Goal: Task Accomplishment & Management: Manage account settings

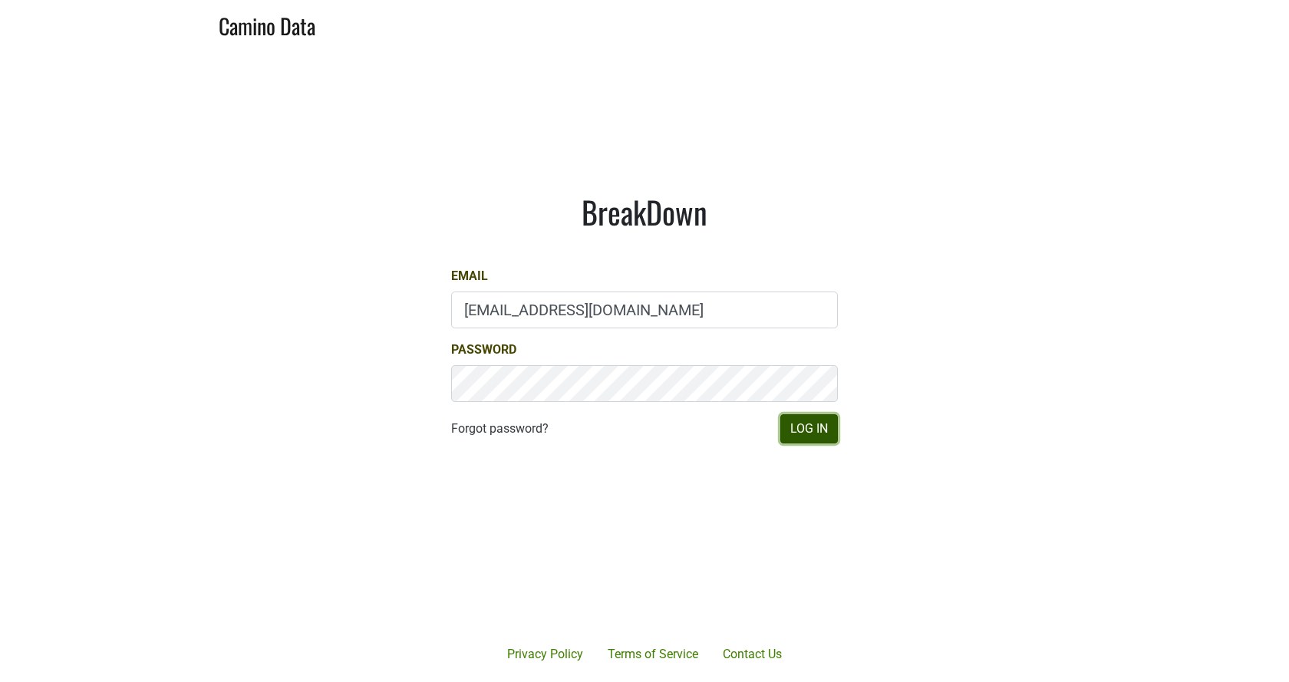
click at [813, 416] on button "Log In" at bounding box center [809, 428] width 58 height 29
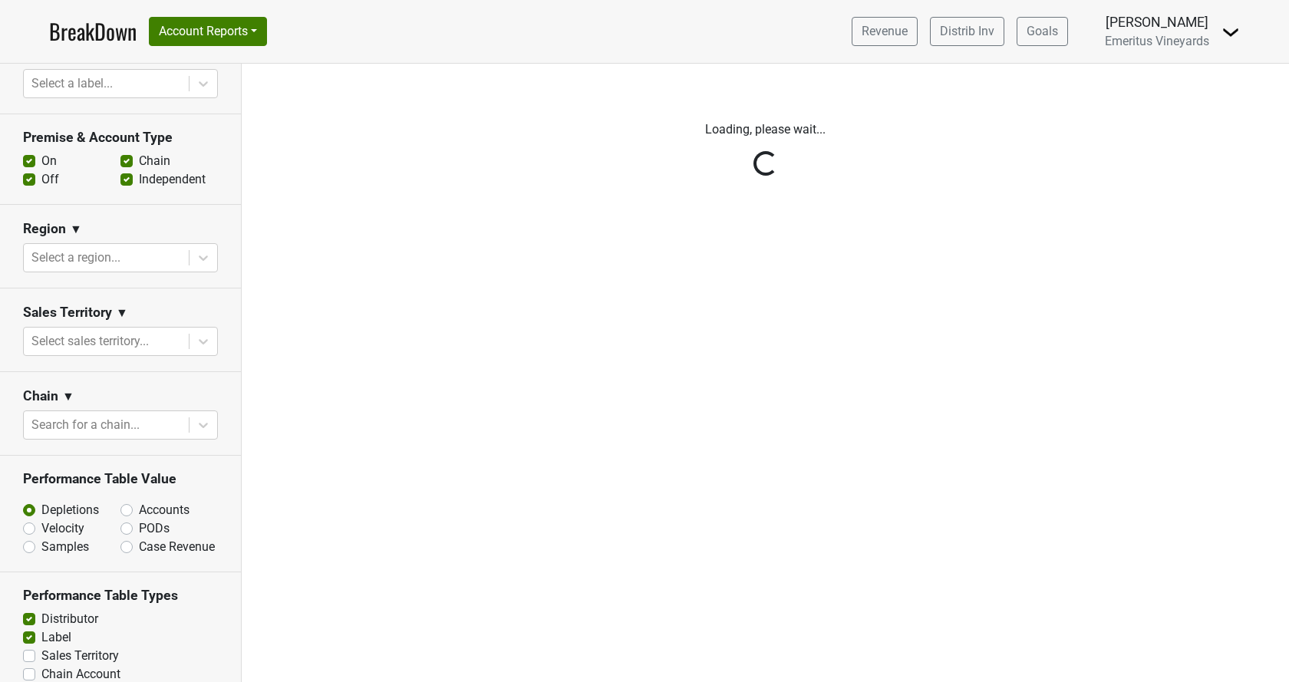
scroll to position [350, 0]
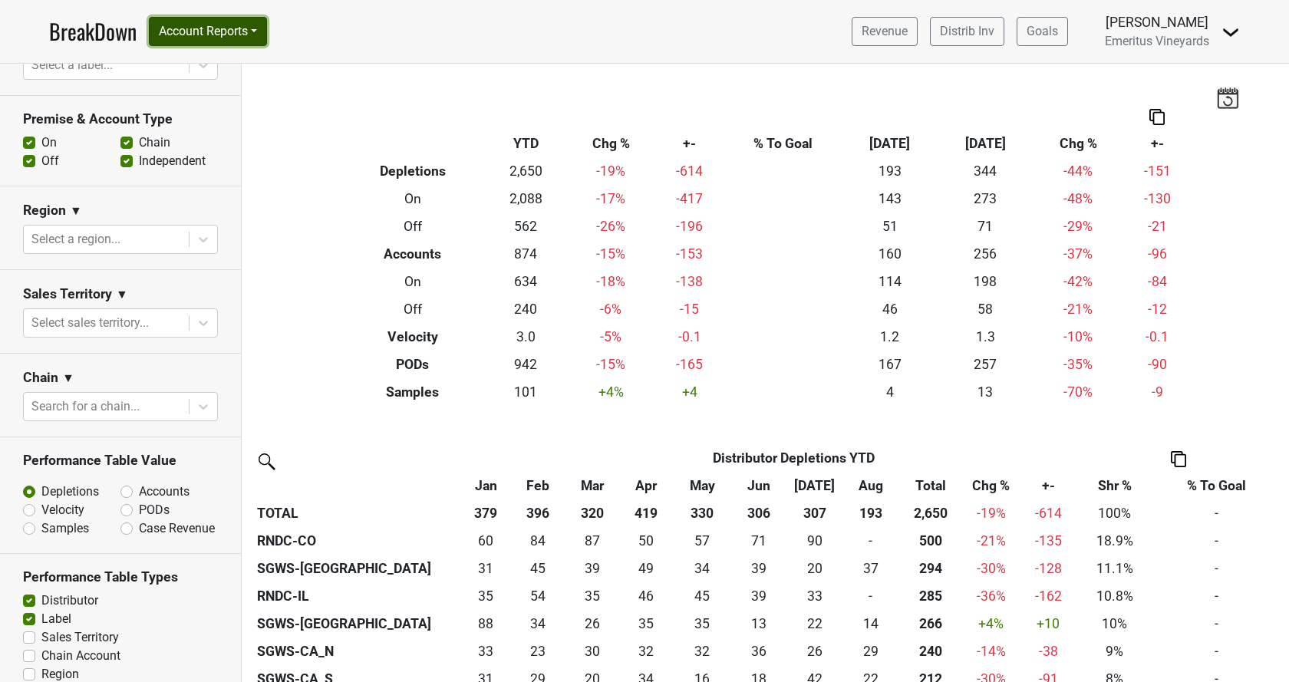
click at [187, 35] on button "Account Reports" at bounding box center [208, 31] width 118 height 29
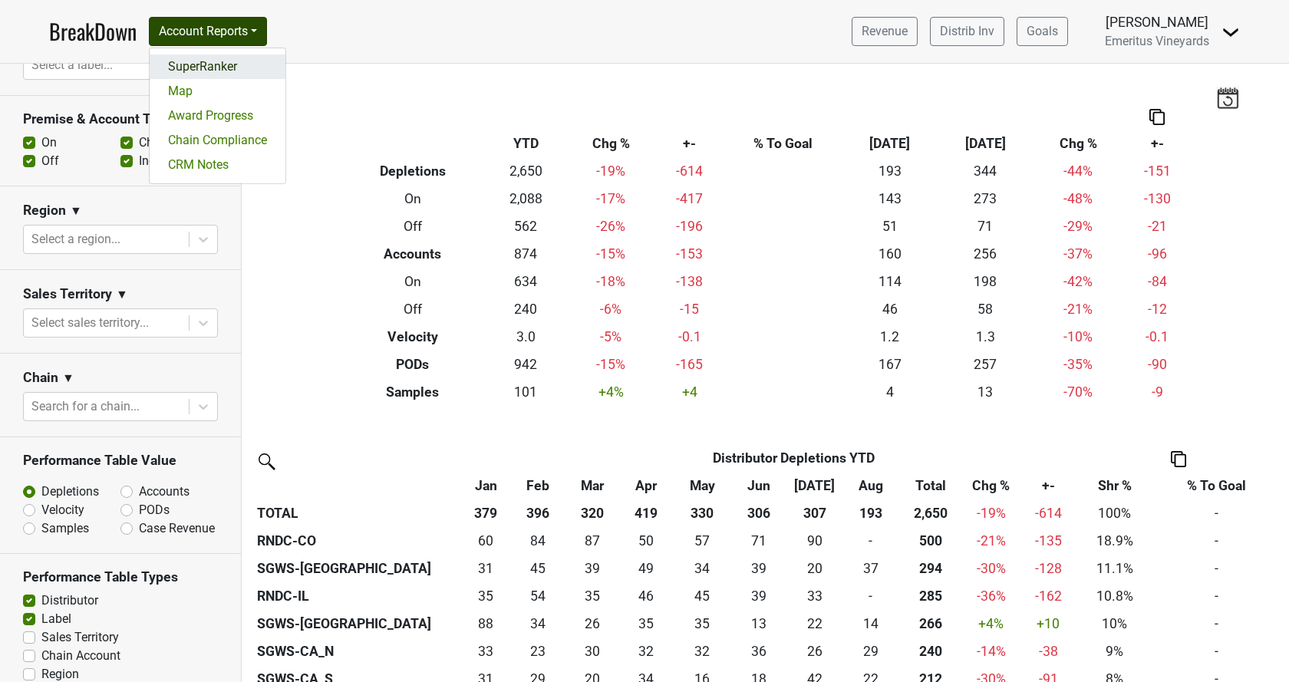
click at [221, 58] on link "SuperRanker" at bounding box center [218, 66] width 136 height 25
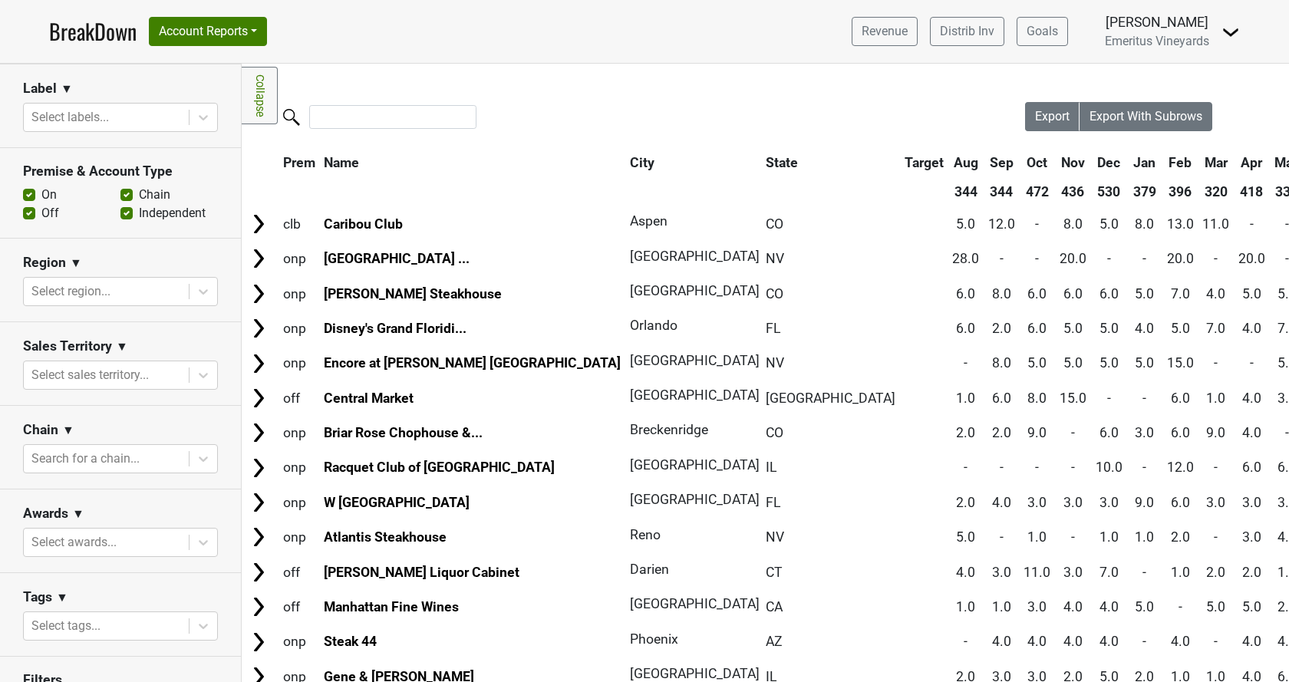
scroll to position [431, 0]
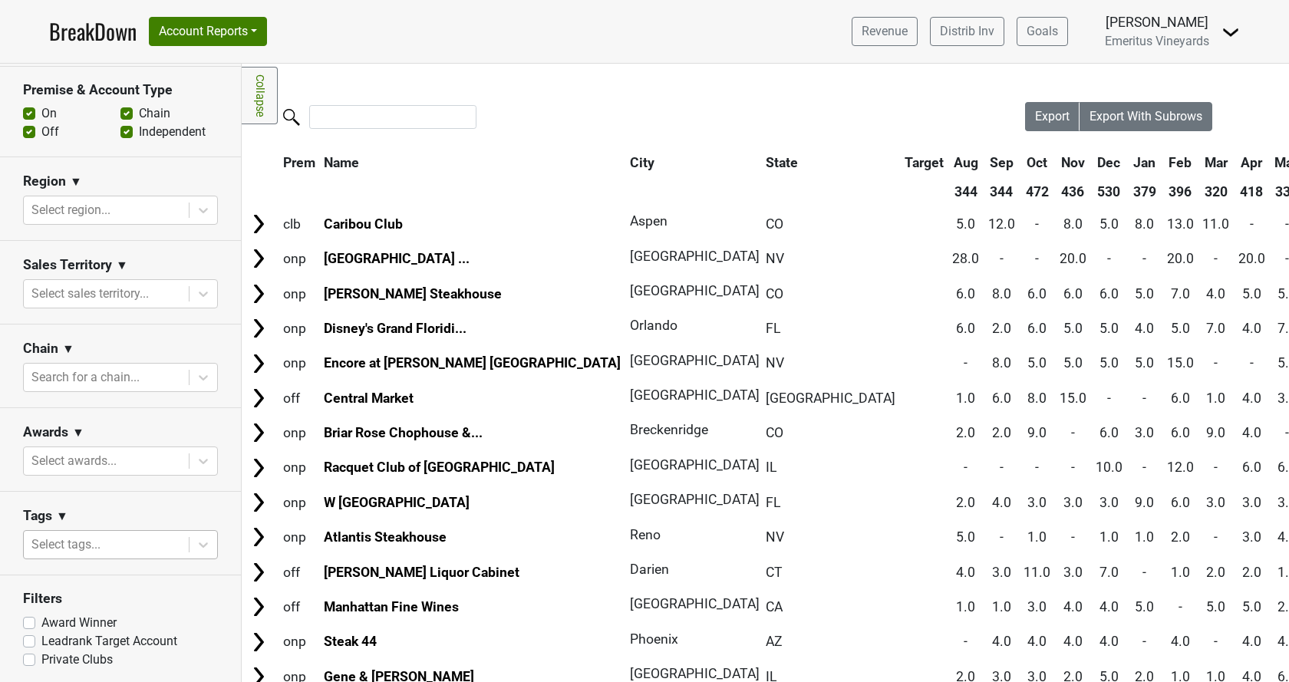
click at [91, 548] on div at bounding box center [106, 544] width 150 height 21
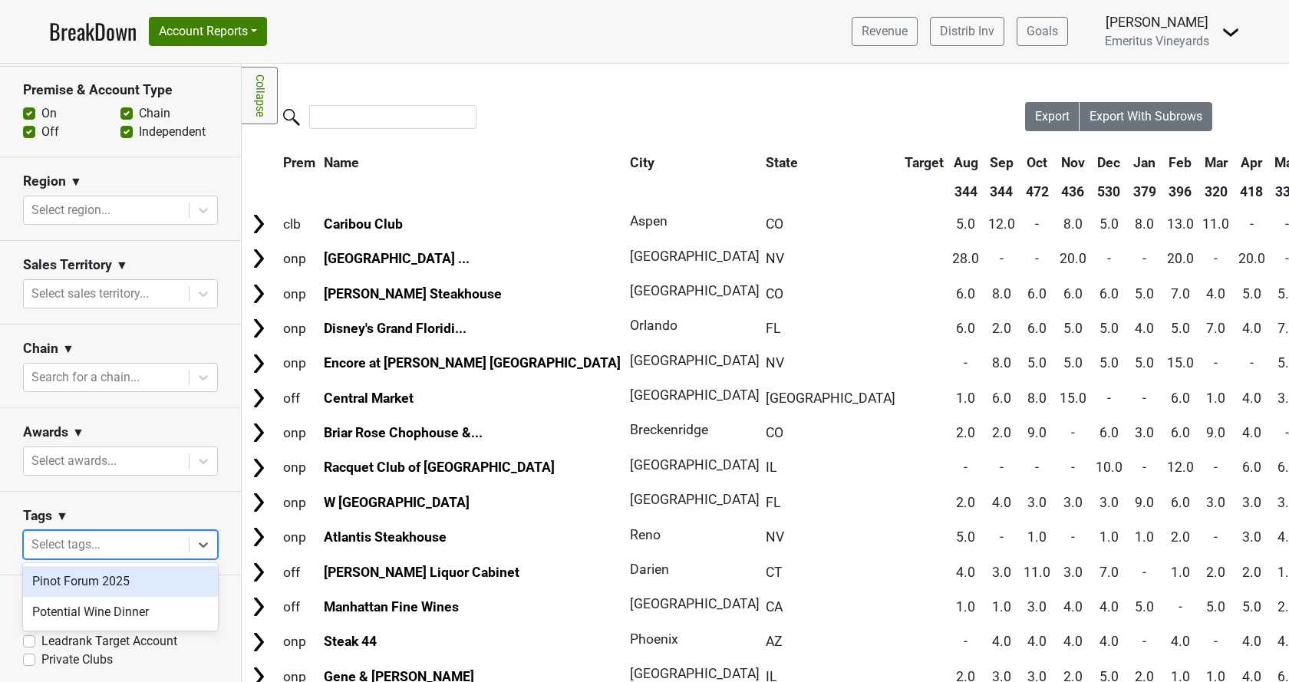
click at [76, 580] on div "Pinot Forum 2025" at bounding box center [120, 581] width 195 height 31
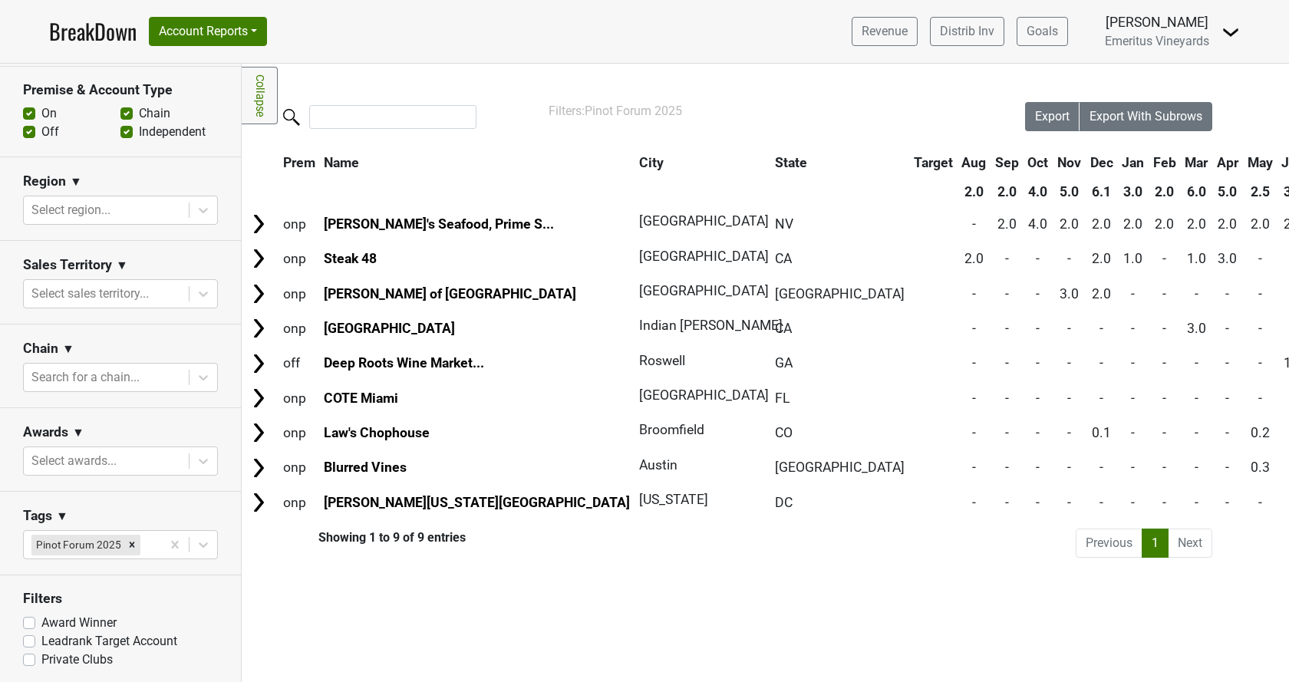
click at [95, 34] on link "BreakDown" at bounding box center [92, 31] width 87 height 32
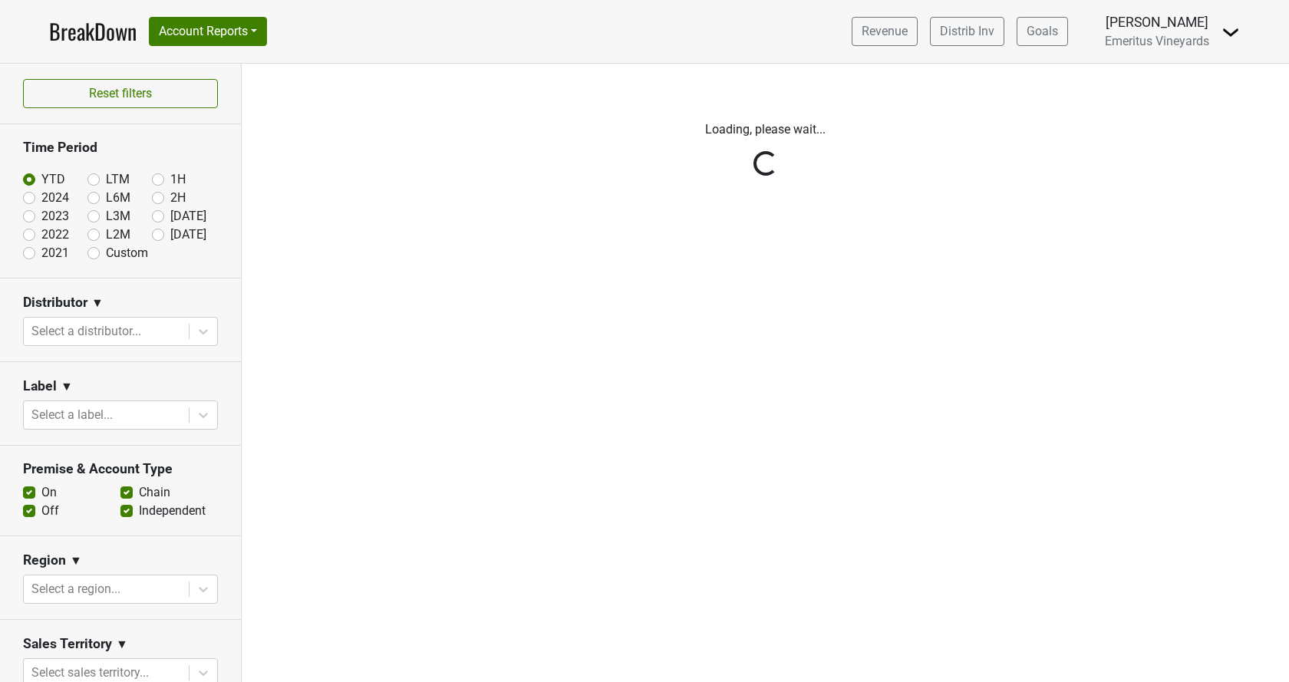
click at [205, 47] on div "BreakDown Account Reports SuperRanker Map Award Progress Chain Compliance CRM N…" at bounding box center [158, 31] width 218 height 32
click at [209, 33] on button "Account Reports" at bounding box center [208, 31] width 118 height 29
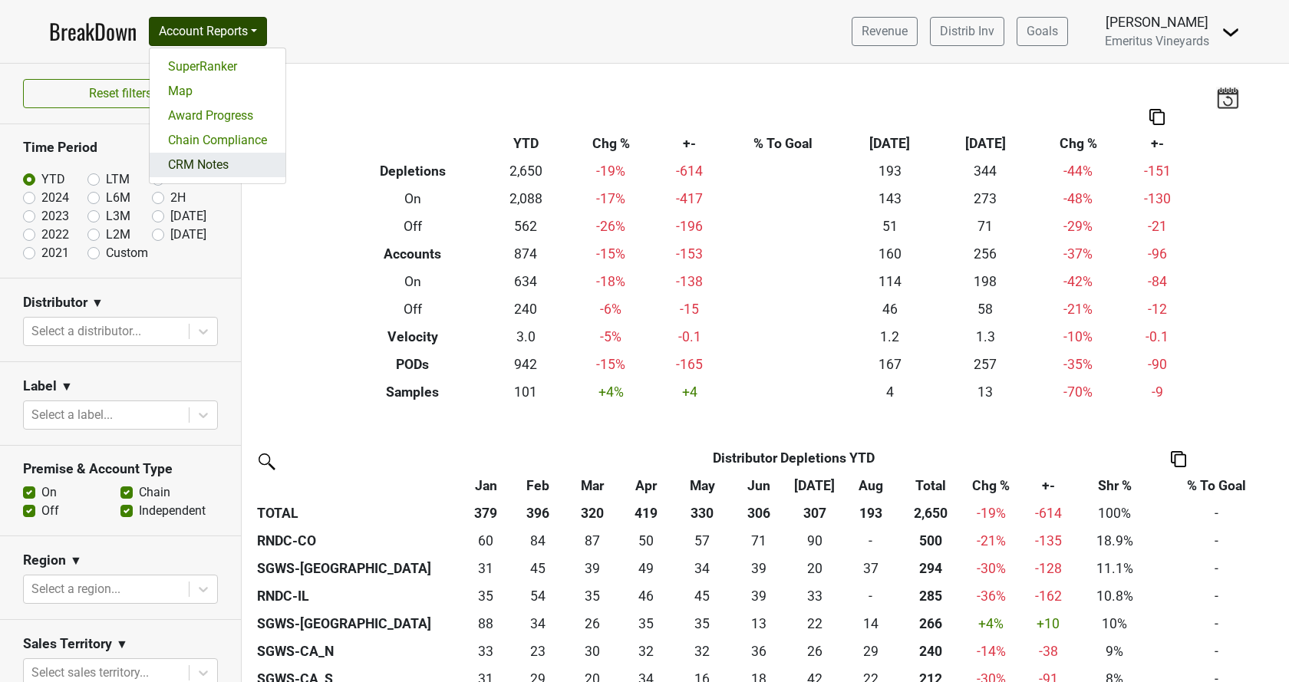
click at [203, 167] on link "CRM Notes" at bounding box center [218, 165] width 136 height 25
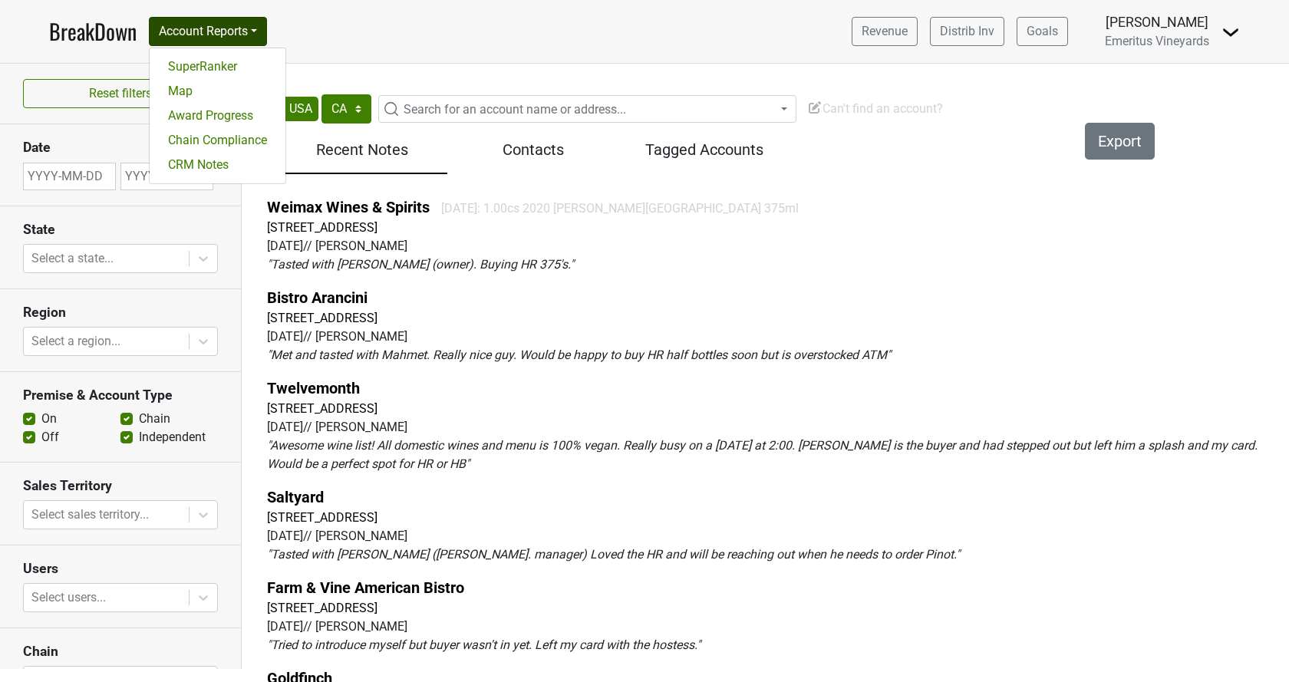
select select "CA"
click at [232, 66] on link "SuperRanker" at bounding box center [218, 66] width 136 height 25
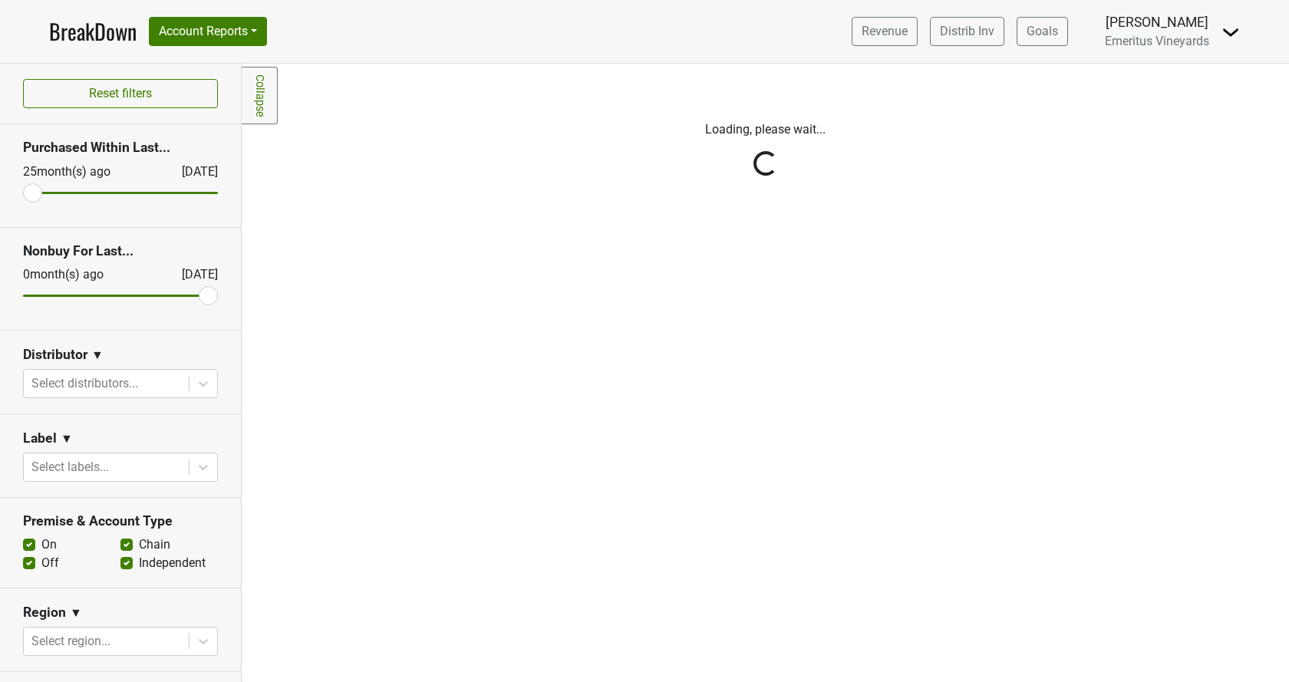
click at [69, 374] on div "Reset filters Purchased Within Last... [DATE] [DATE] Nonbuy For Last... [DATE] …" at bounding box center [121, 373] width 242 height 618
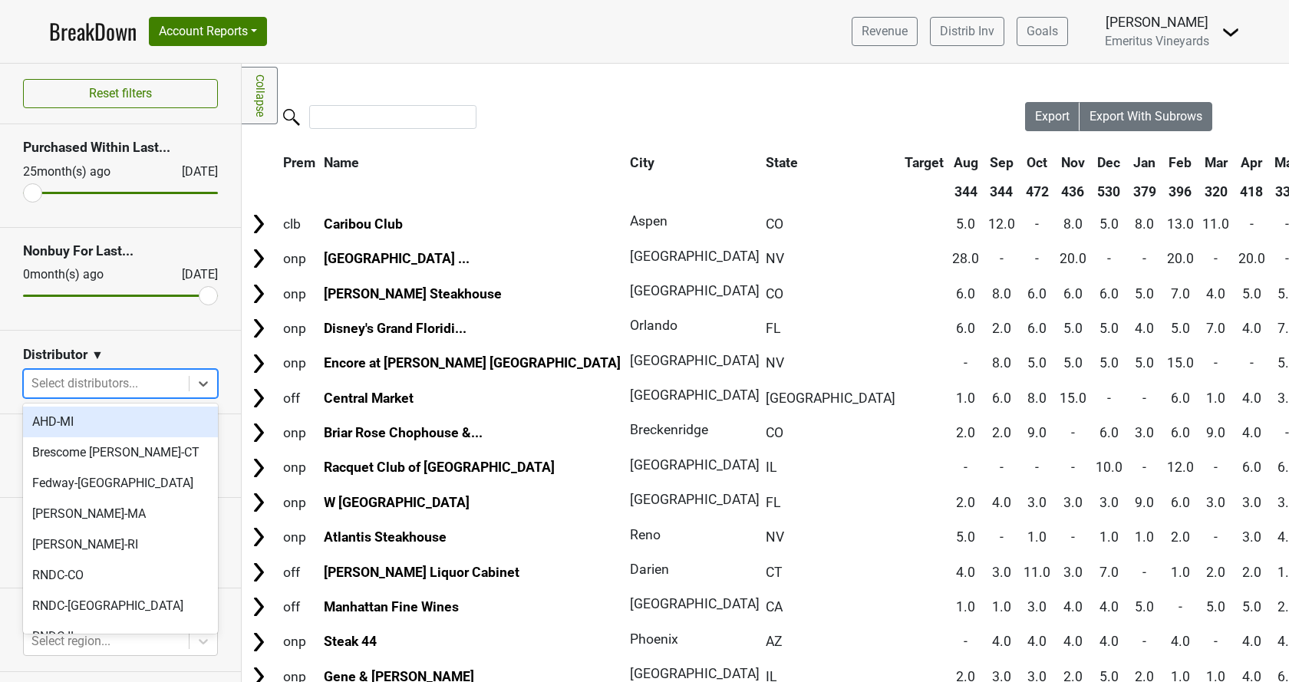
click at [71, 380] on div at bounding box center [106, 383] width 150 height 21
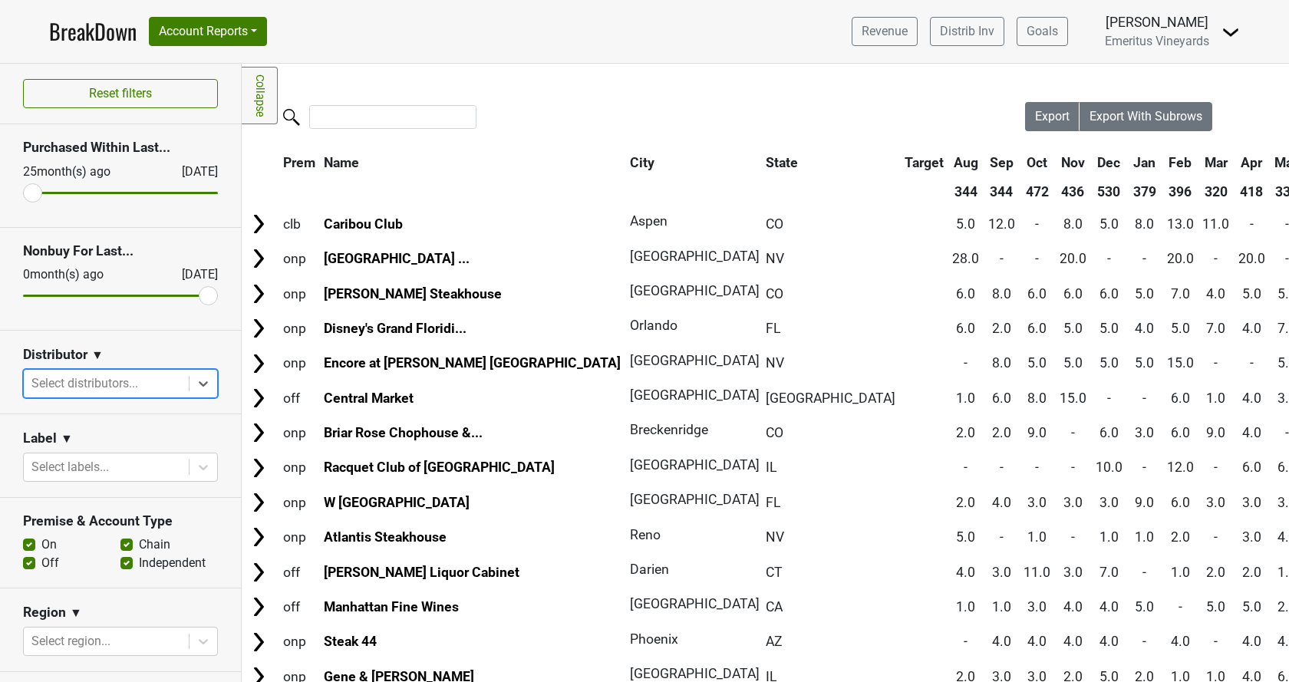
click at [74, 378] on div at bounding box center [106, 383] width 150 height 21
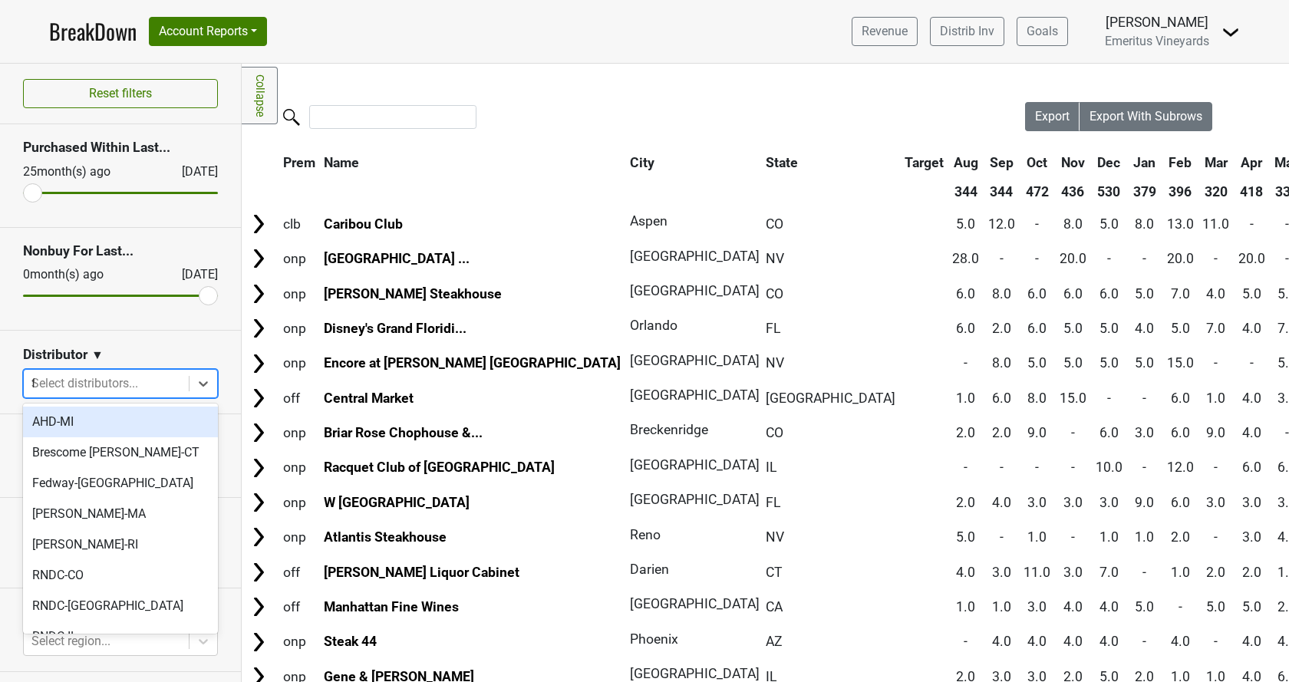
type input "fl"
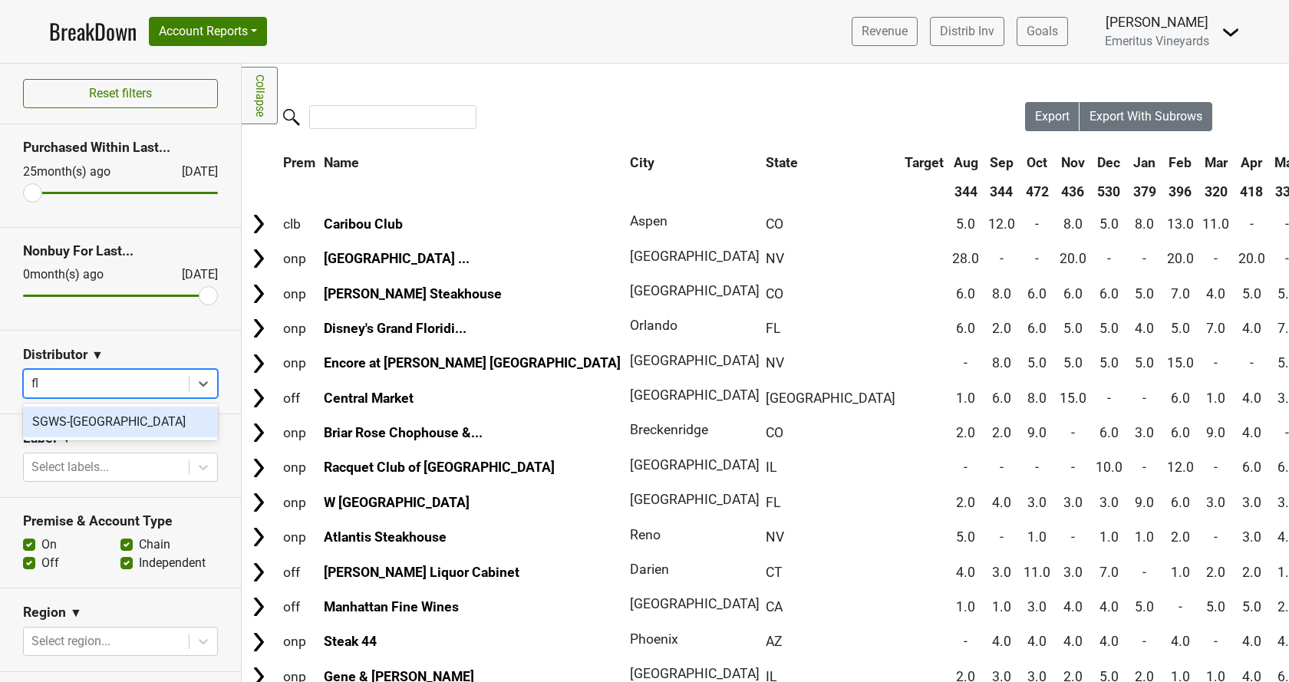
click at [105, 437] on div "SGWS-FL" at bounding box center [120, 422] width 195 height 31
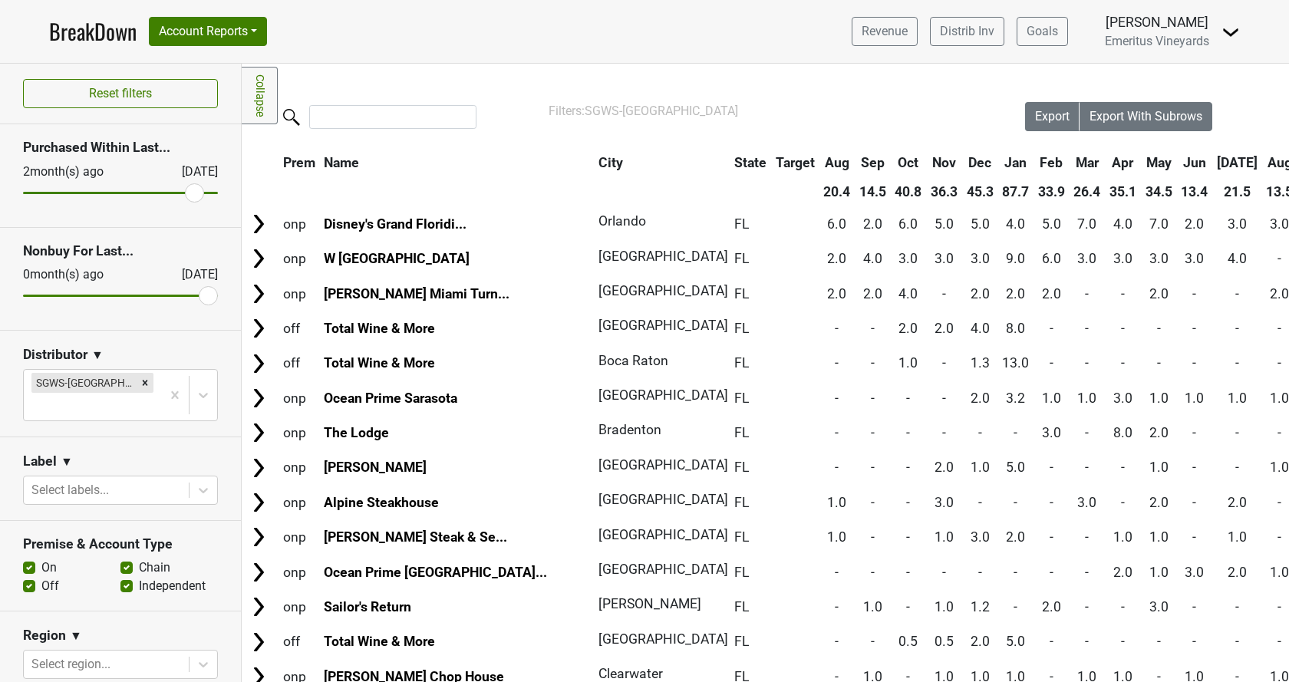
drag, startPoint x: 31, startPoint y: 193, endPoint x: 194, endPoint y: 206, distance: 164.0
type input "2"
click at [194, 194] on input "range" at bounding box center [120, 193] width 195 height 2
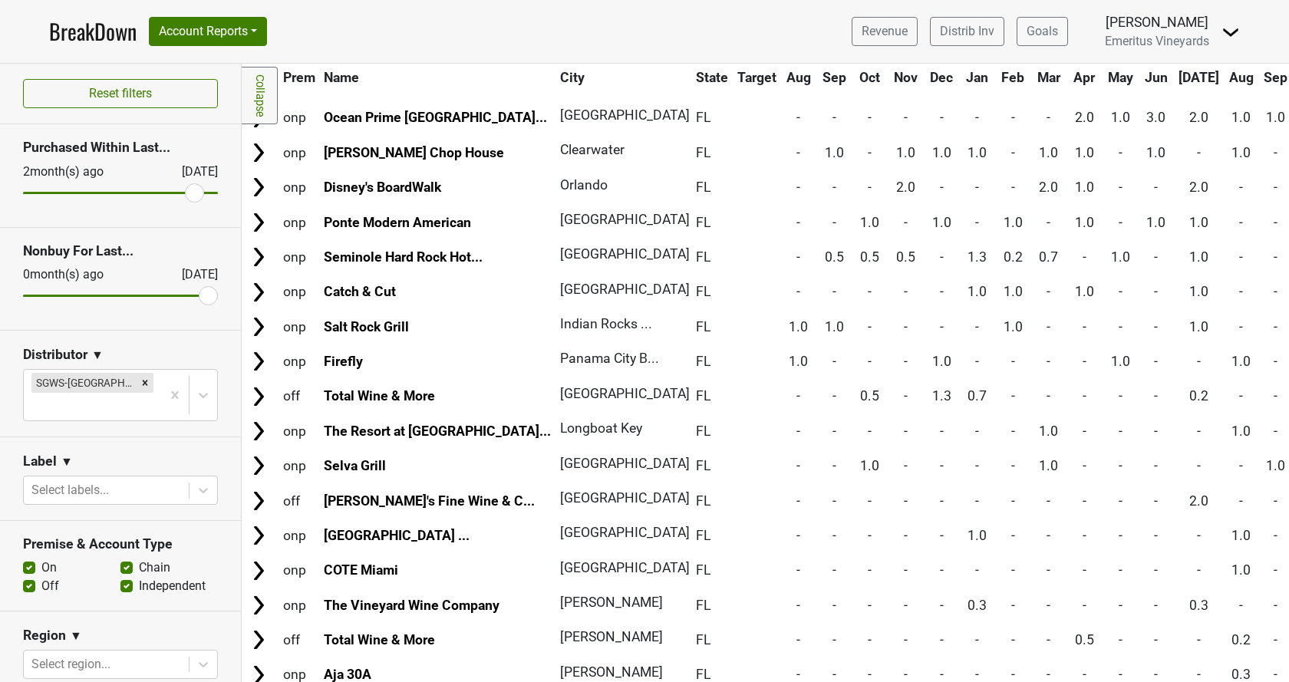
scroll to position [397, 0]
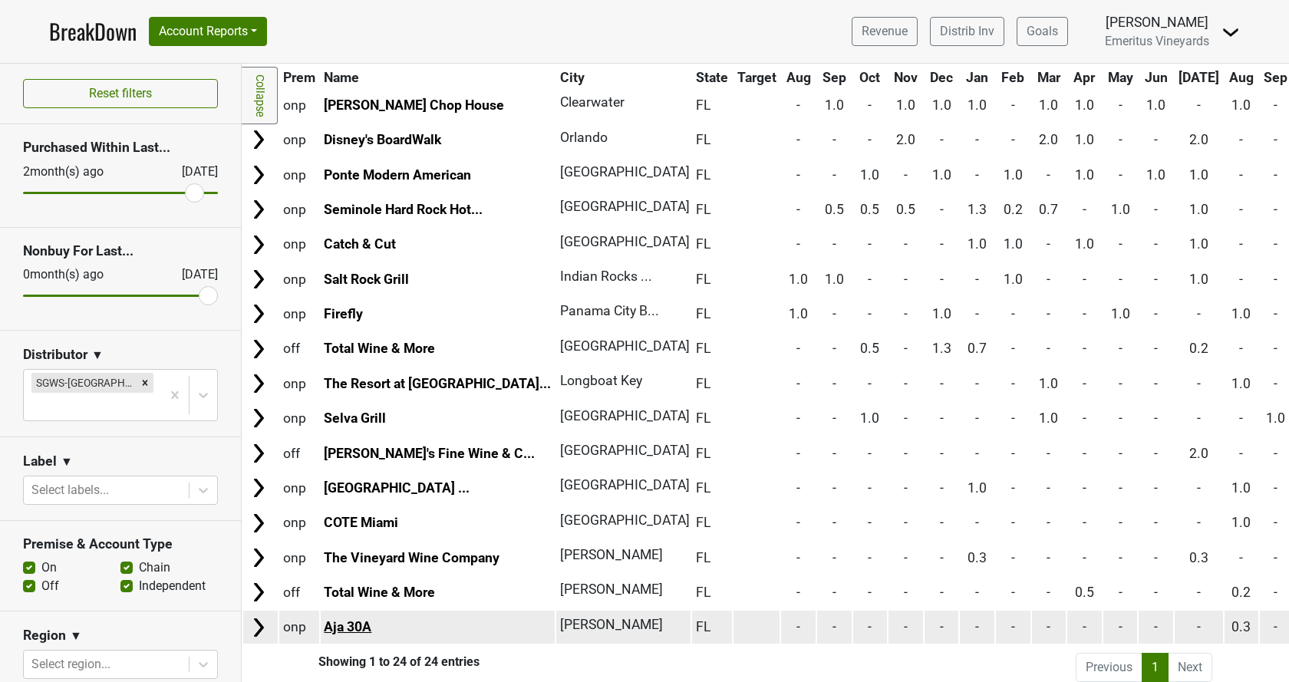
click at [356, 619] on link "Aja 30A" at bounding box center [348, 626] width 48 height 15
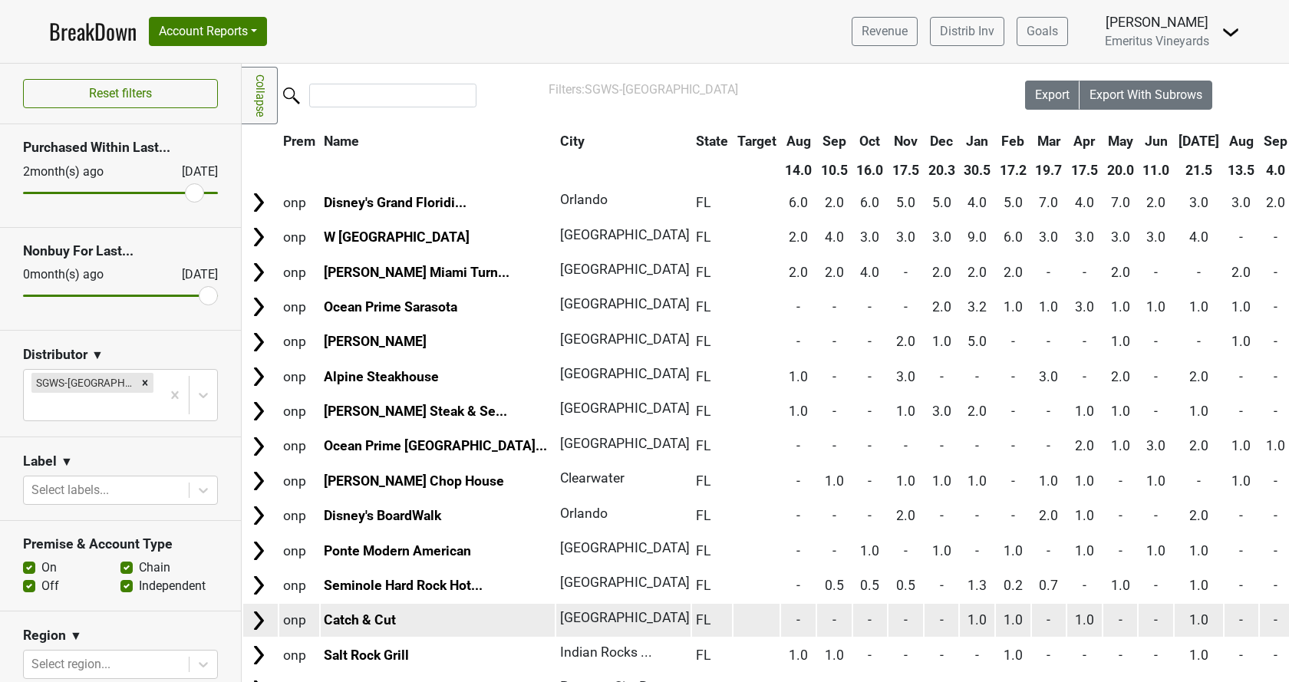
scroll to position [0, 0]
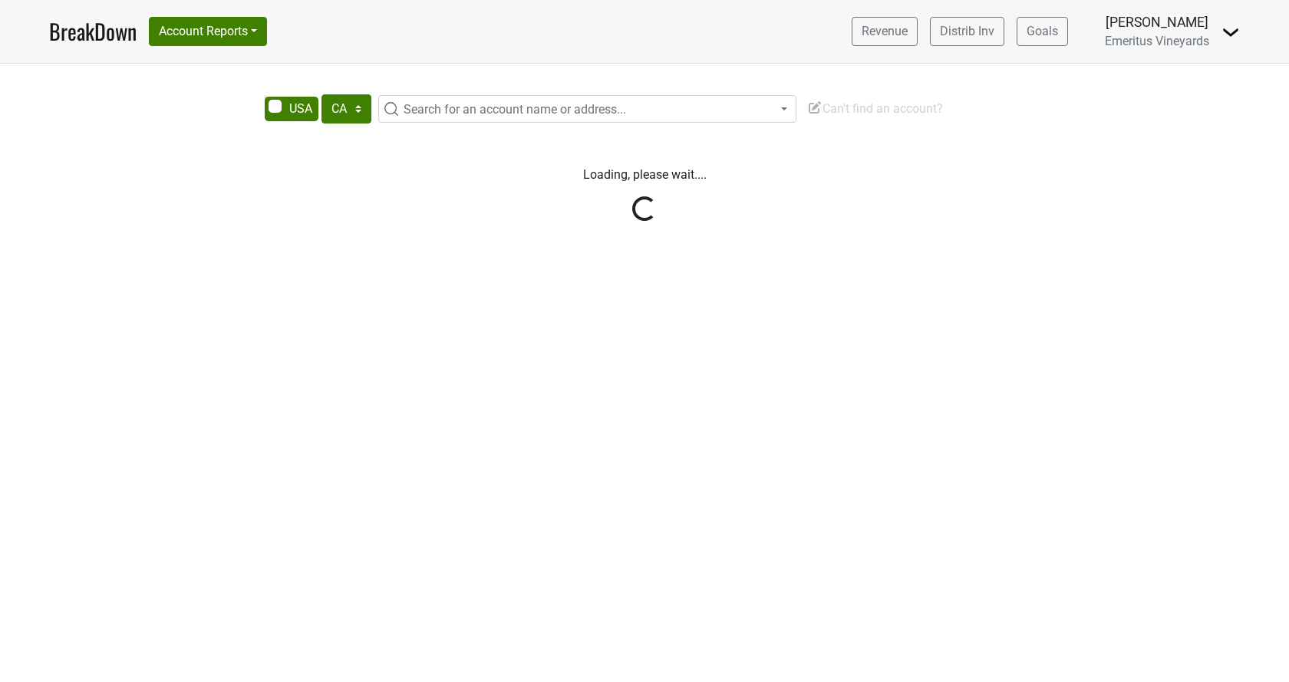
select select "CA"
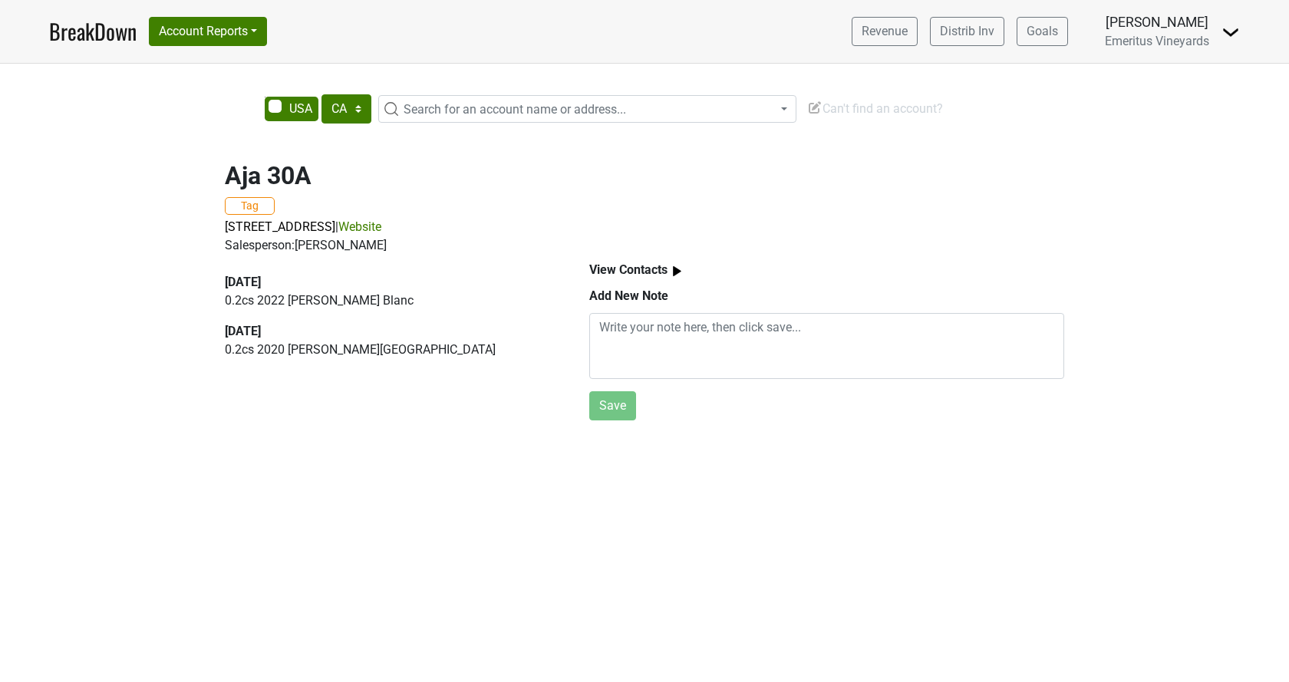
click at [642, 276] on b "View Contacts" at bounding box center [628, 269] width 78 height 15
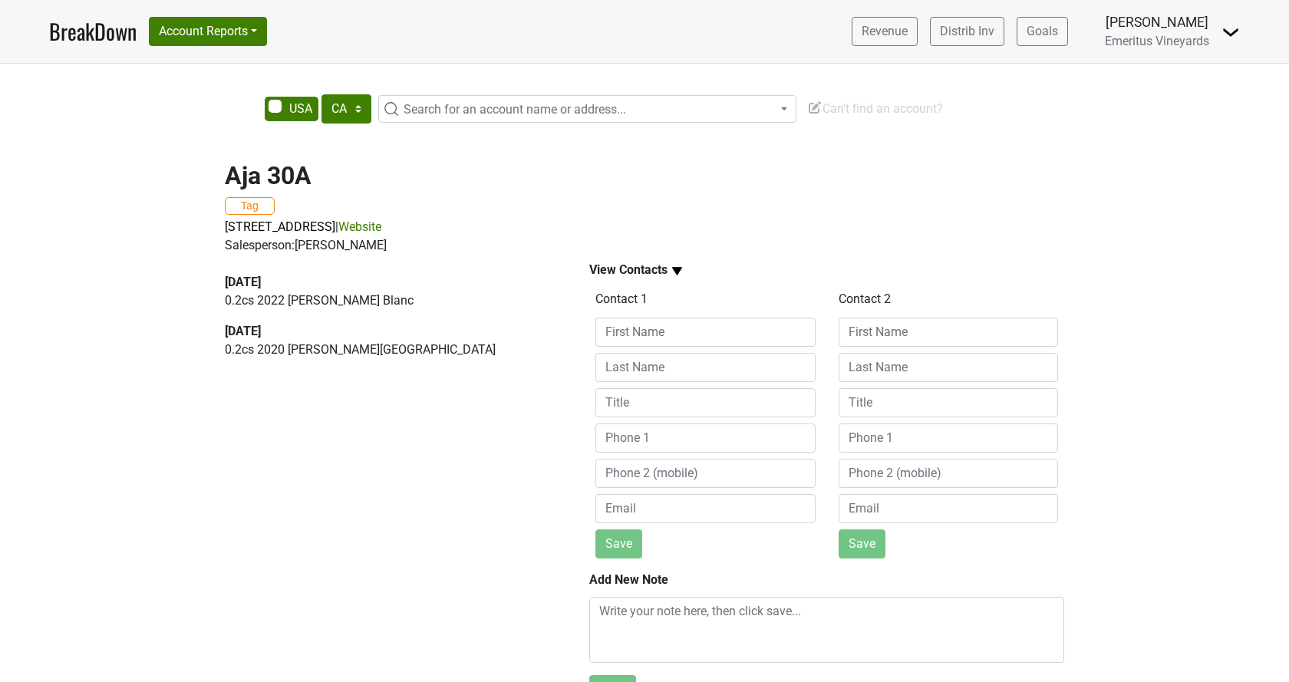
click at [251, 196] on div "Aja 30A Tag [STREET_ADDRESS] | Website Salesperson: [PERSON_NAME]" at bounding box center [644, 199] width 875 height 113
click at [249, 204] on button "Tag" at bounding box center [250, 206] width 50 height 18
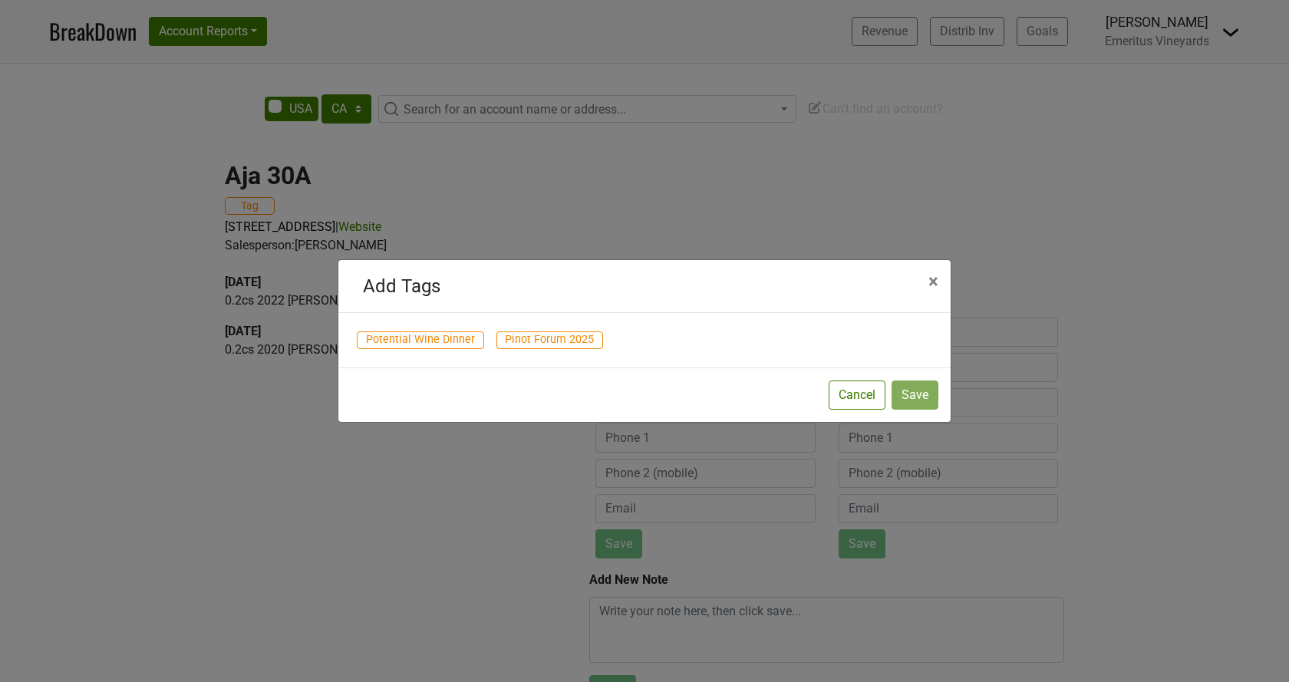
click at [534, 344] on span "Pinot Forum 2025" at bounding box center [549, 340] width 107 height 18
click at [917, 394] on button "Save" at bounding box center [914, 394] width 47 height 29
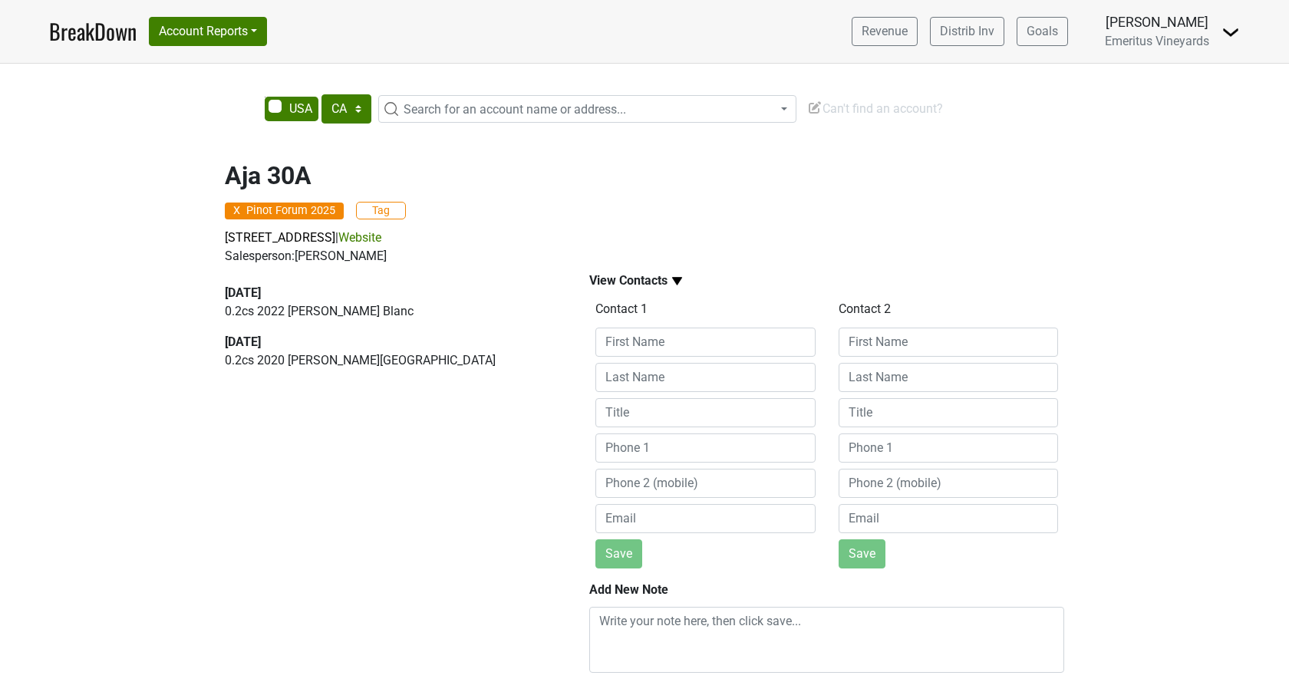
click at [413, 483] on div "2025-08-19 0.2 cs 2022 Hallberg Blanc 2025-08-19 0.2 cs 2020 Hallberg Ranch" at bounding box center [389, 492] width 364 height 455
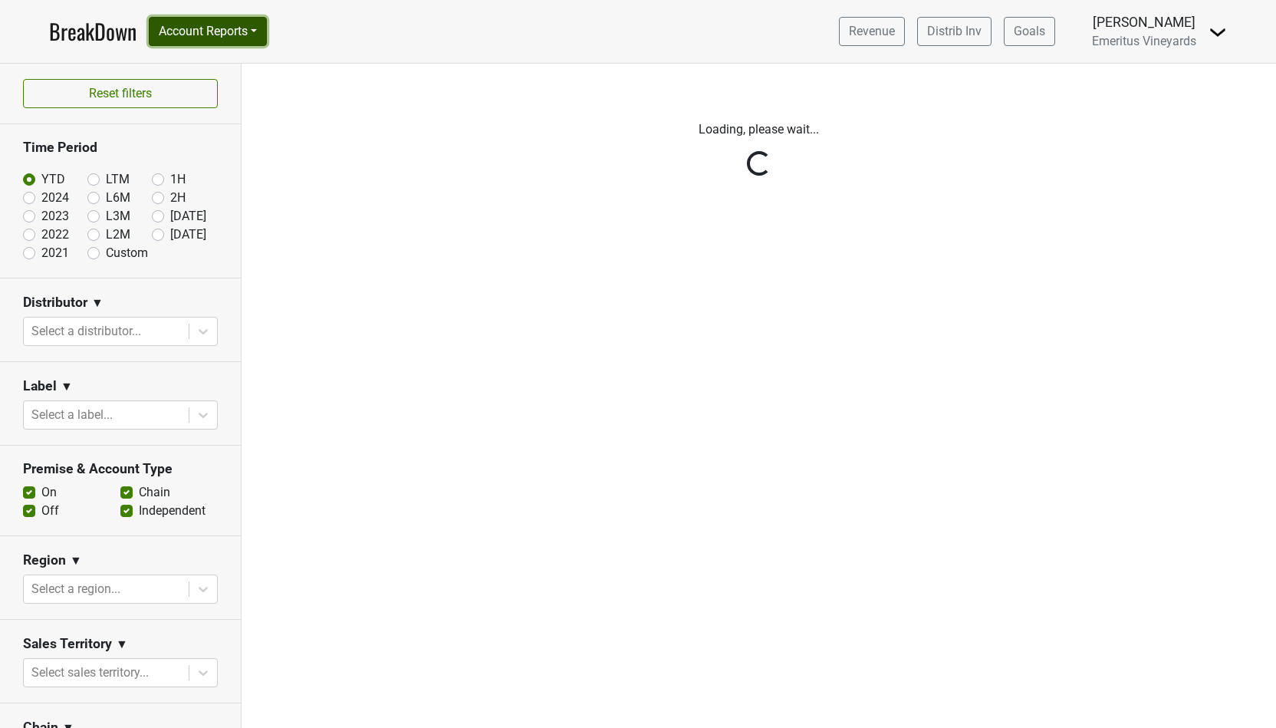
click at [222, 41] on button "Account Reports" at bounding box center [208, 31] width 118 height 29
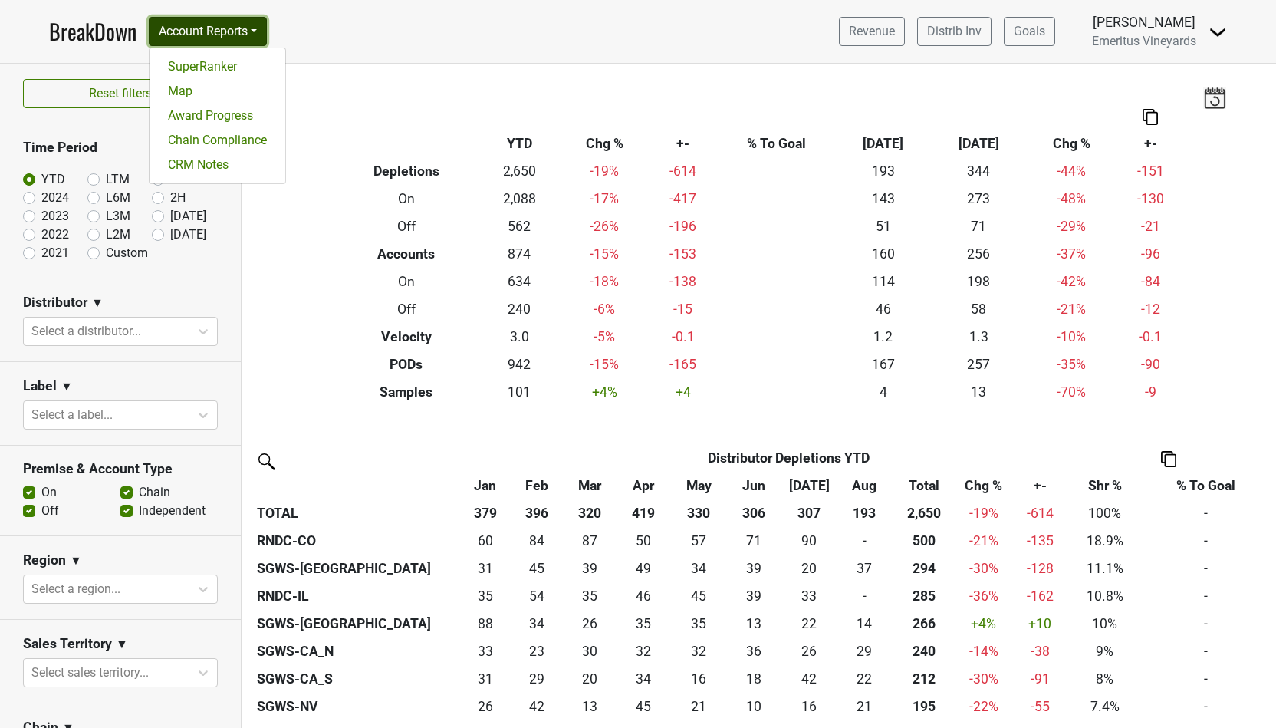
click at [222, 41] on button "Account Reports" at bounding box center [208, 31] width 118 height 29
click at [216, 38] on button "Account Reports" at bounding box center [208, 31] width 118 height 29
click at [214, 161] on link "CRM Notes" at bounding box center [218, 165] width 136 height 25
click at [197, 21] on button "Account Reports" at bounding box center [208, 31] width 118 height 29
click at [217, 171] on link "CRM Notes" at bounding box center [218, 165] width 136 height 25
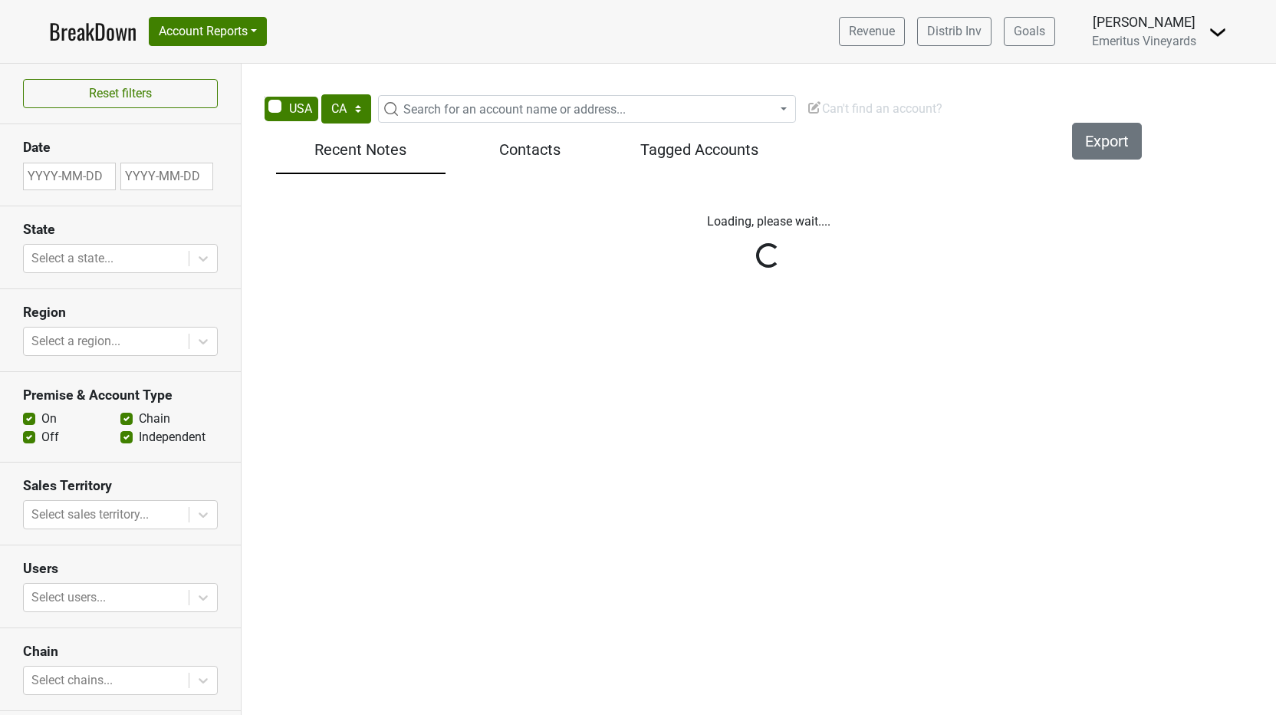
select select "CA"
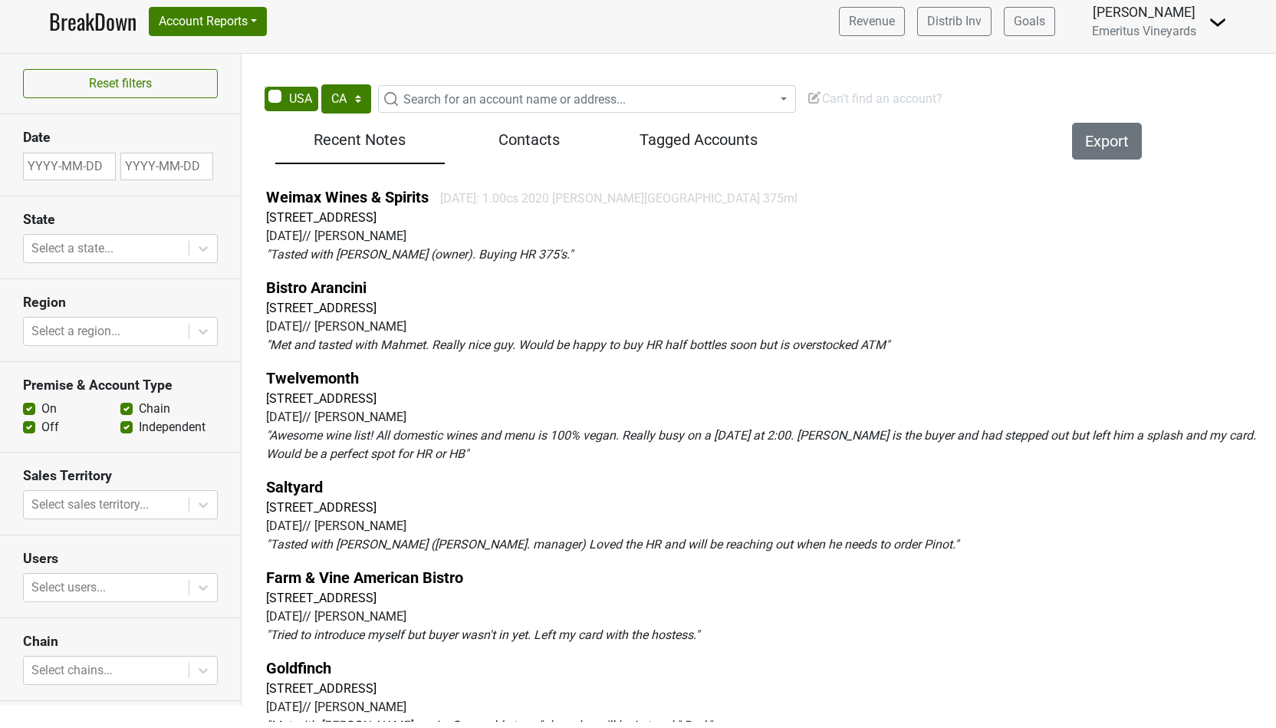
scroll to position [92, 0]
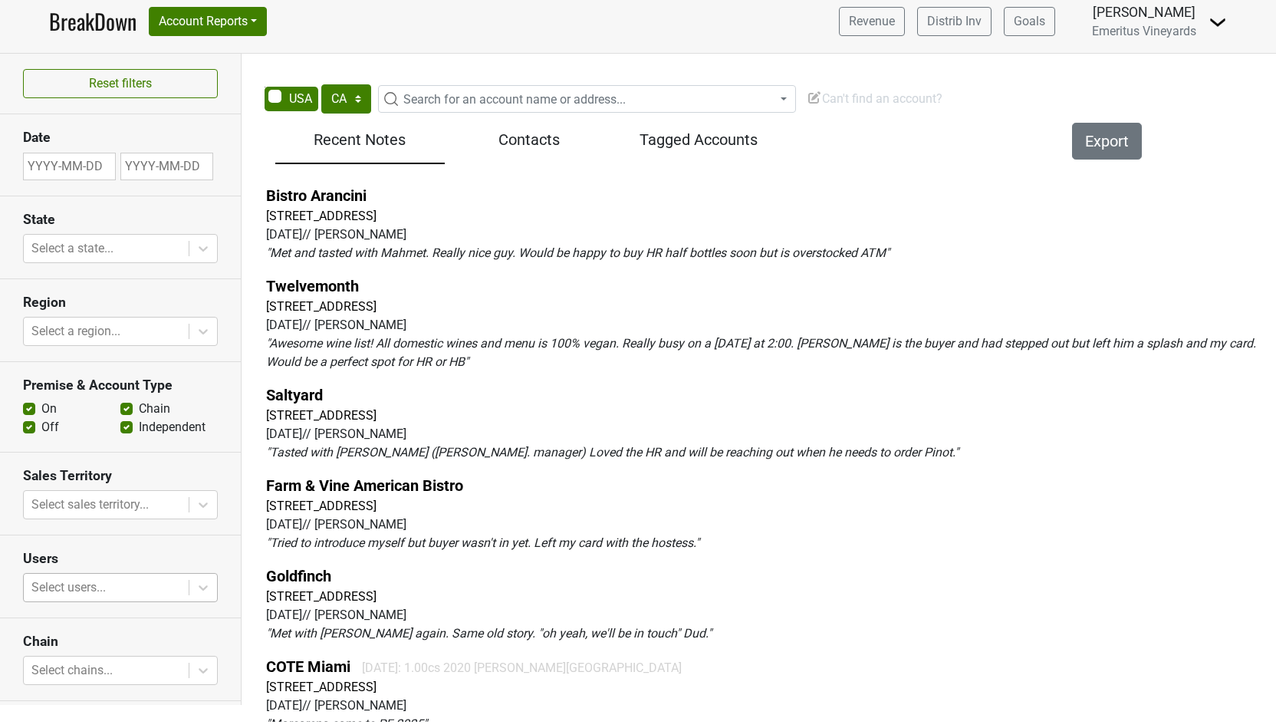
click at [165, 573] on div "Select users..." at bounding box center [120, 587] width 195 height 29
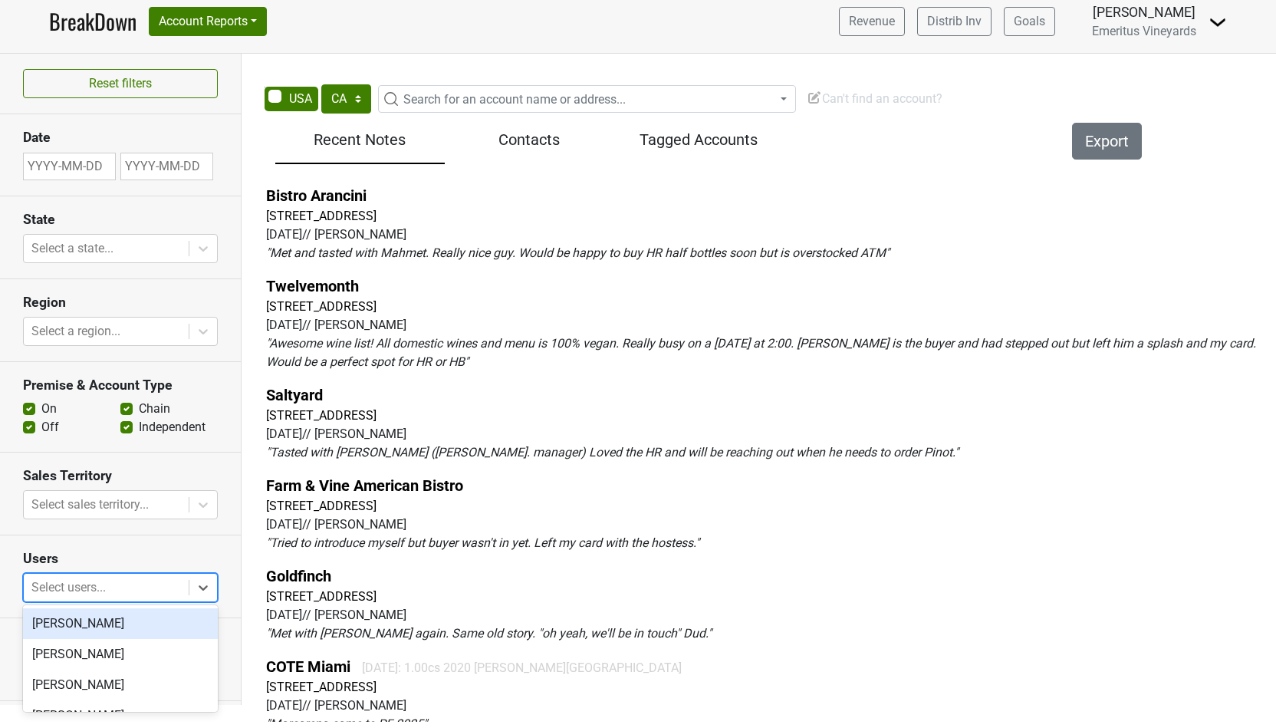
click at [124, 592] on div at bounding box center [106, 587] width 150 height 21
click at [103, 657] on div "[PERSON_NAME]" at bounding box center [120, 654] width 195 height 31
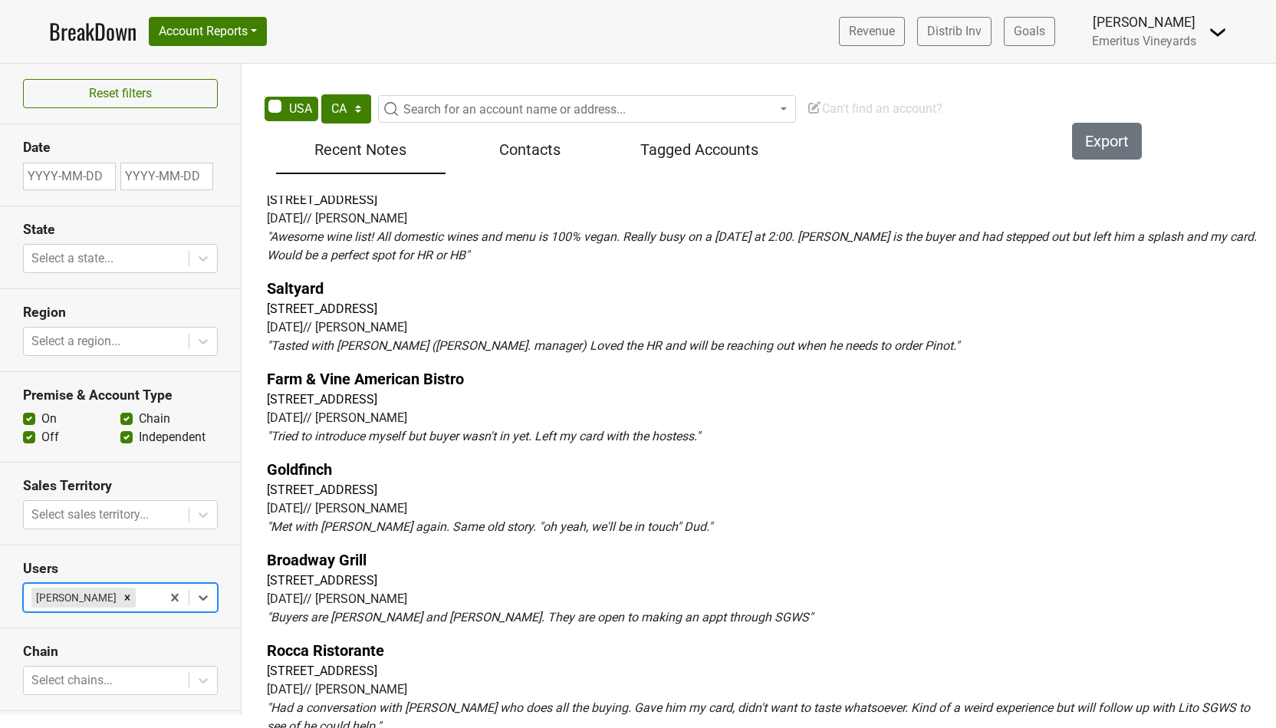
scroll to position [222, 0]
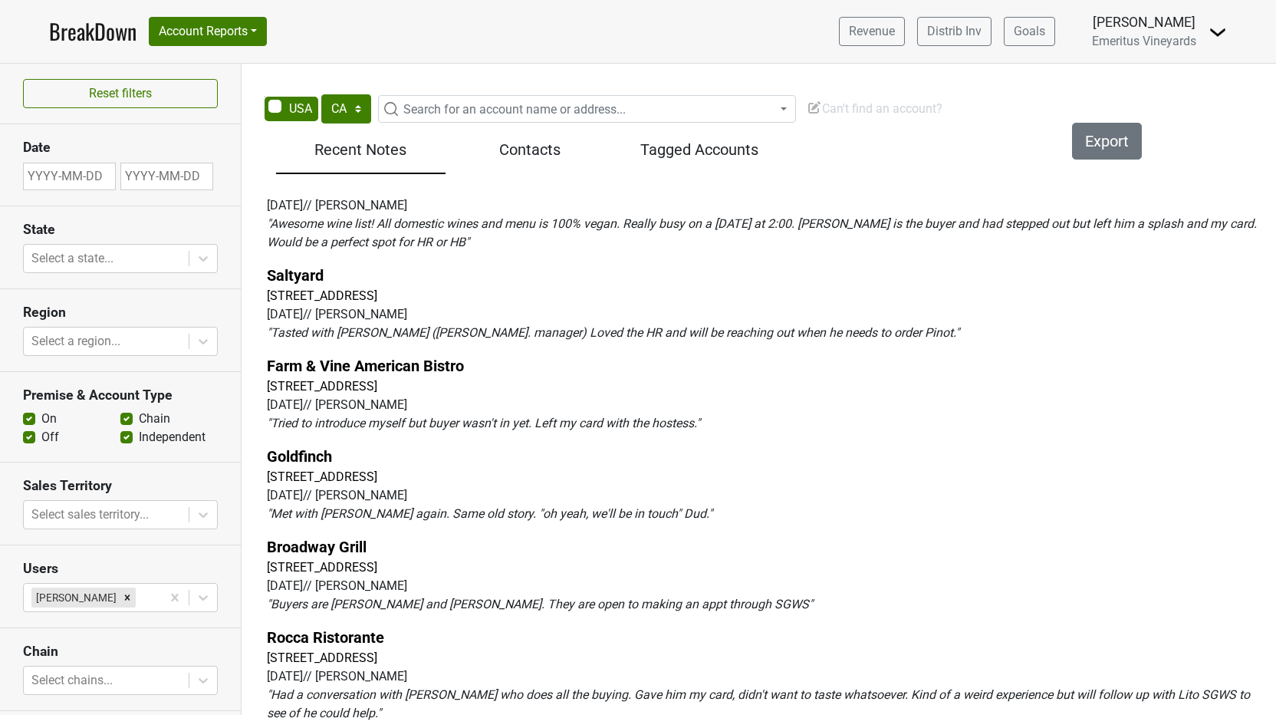
click at [77, 176] on input "text" at bounding box center [69, 177] width 93 height 28
select select "8"
select select "2025"
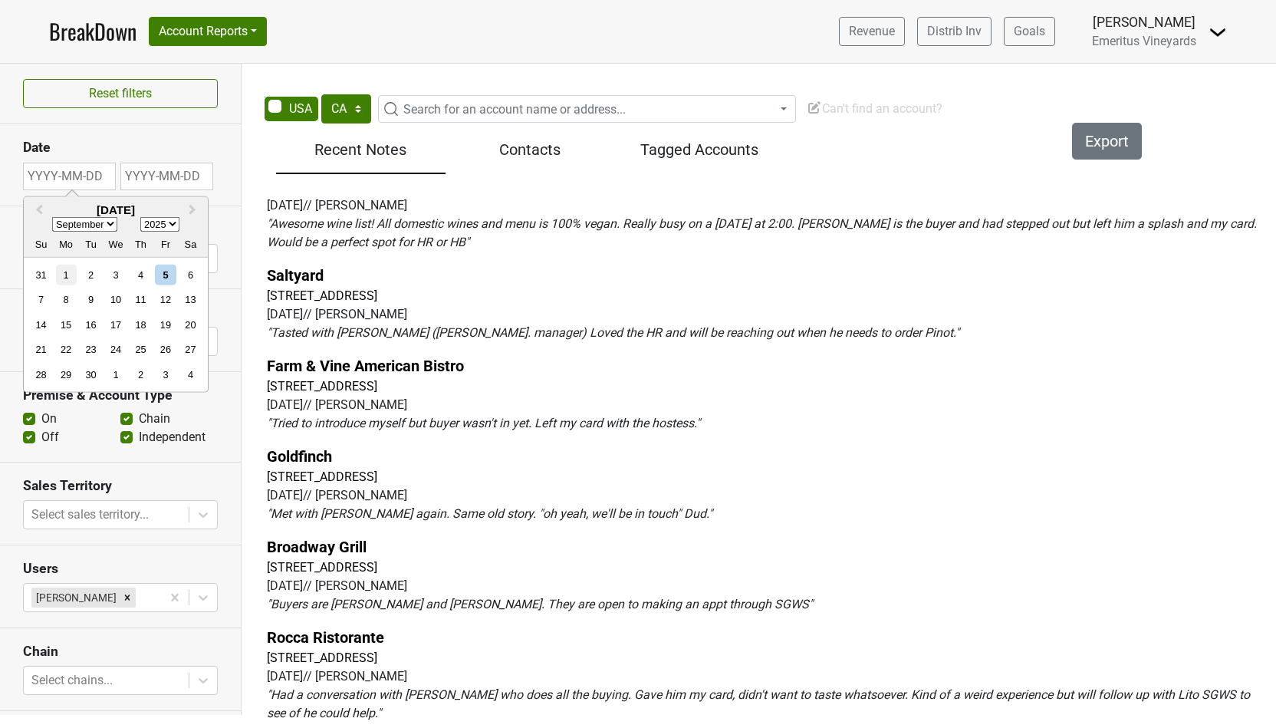
click at [68, 277] on div "1" at bounding box center [66, 275] width 21 height 21
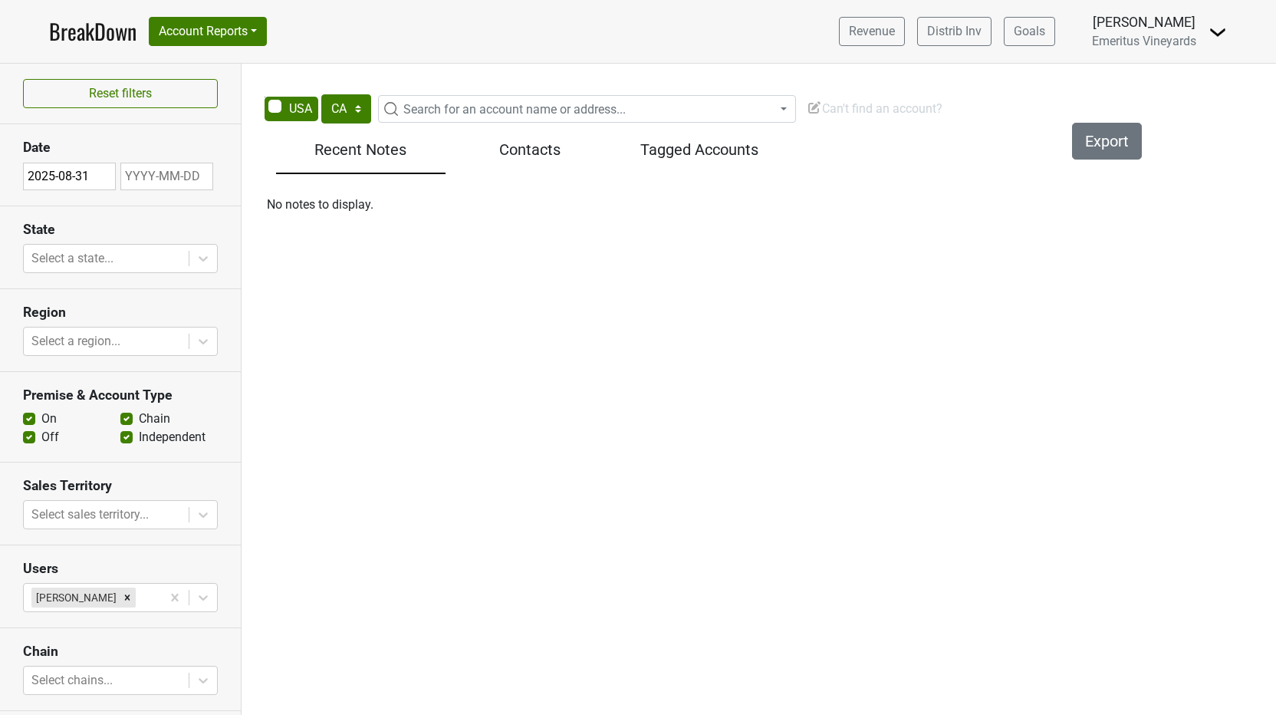
click at [156, 176] on input "text" at bounding box center [166, 177] width 93 height 28
select select "8"
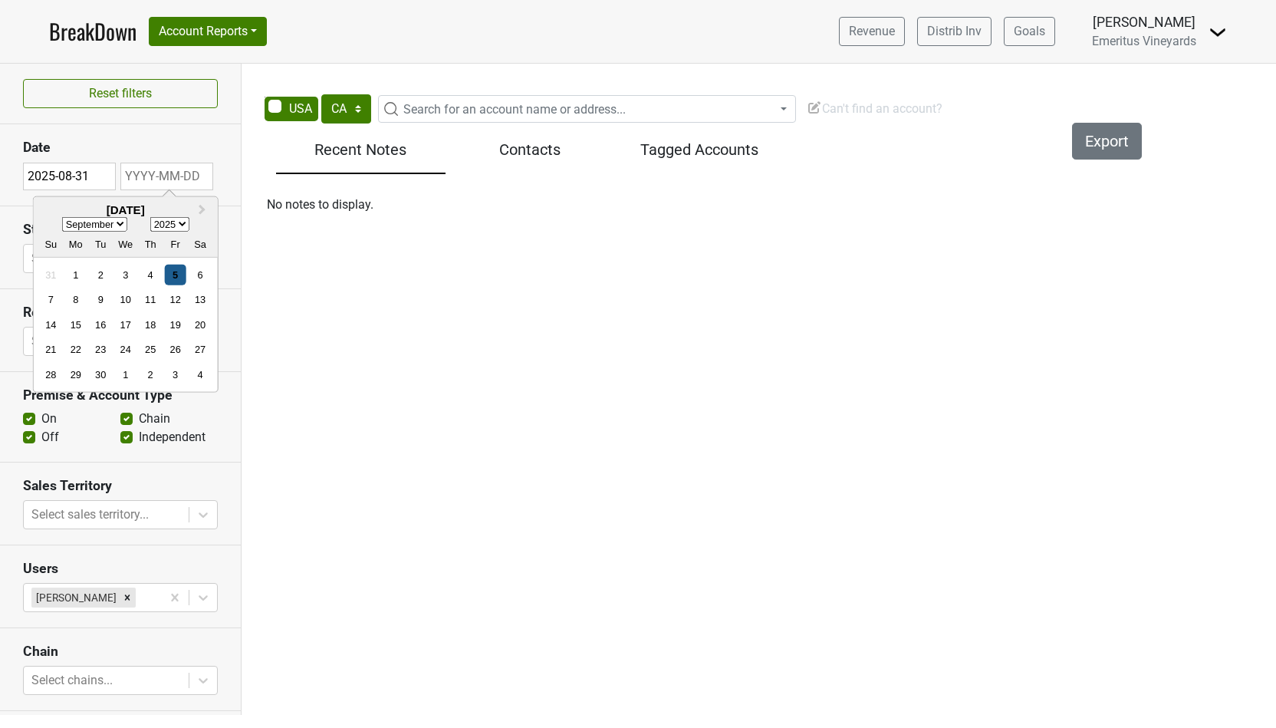
click at [180, 278] on div "5" at bounding box center [175, 275] width 21 height 21
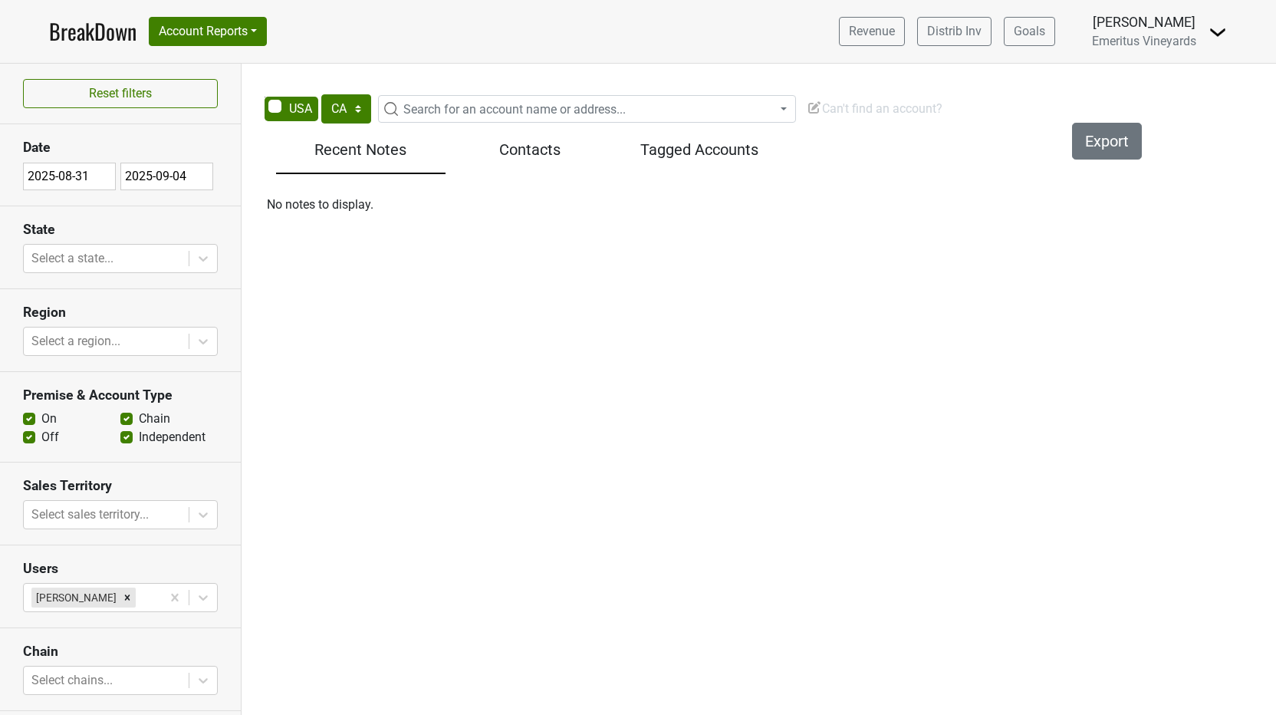
click at [538, 168] on div "Contacts" at bounding box center [531, 153] width 170 height 41
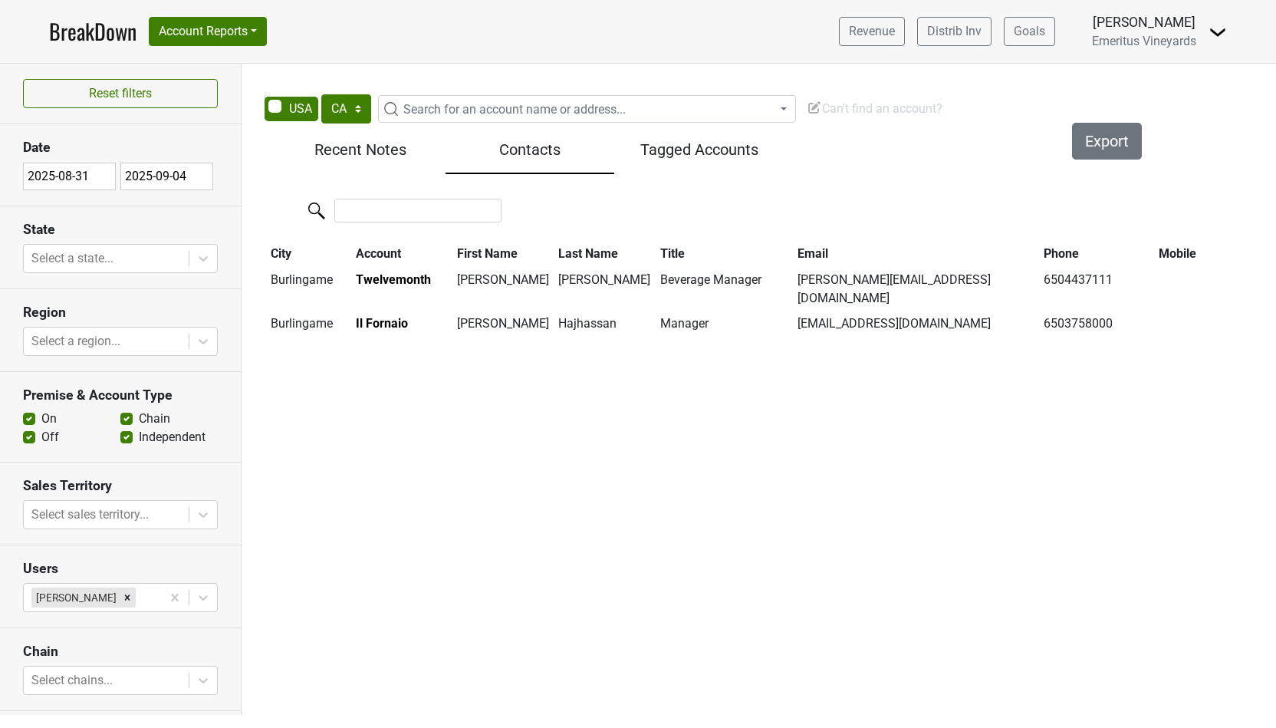
click at [368, 155] on h5 "Recent Notes" at bounding box center [361, 149] width 154 height 18
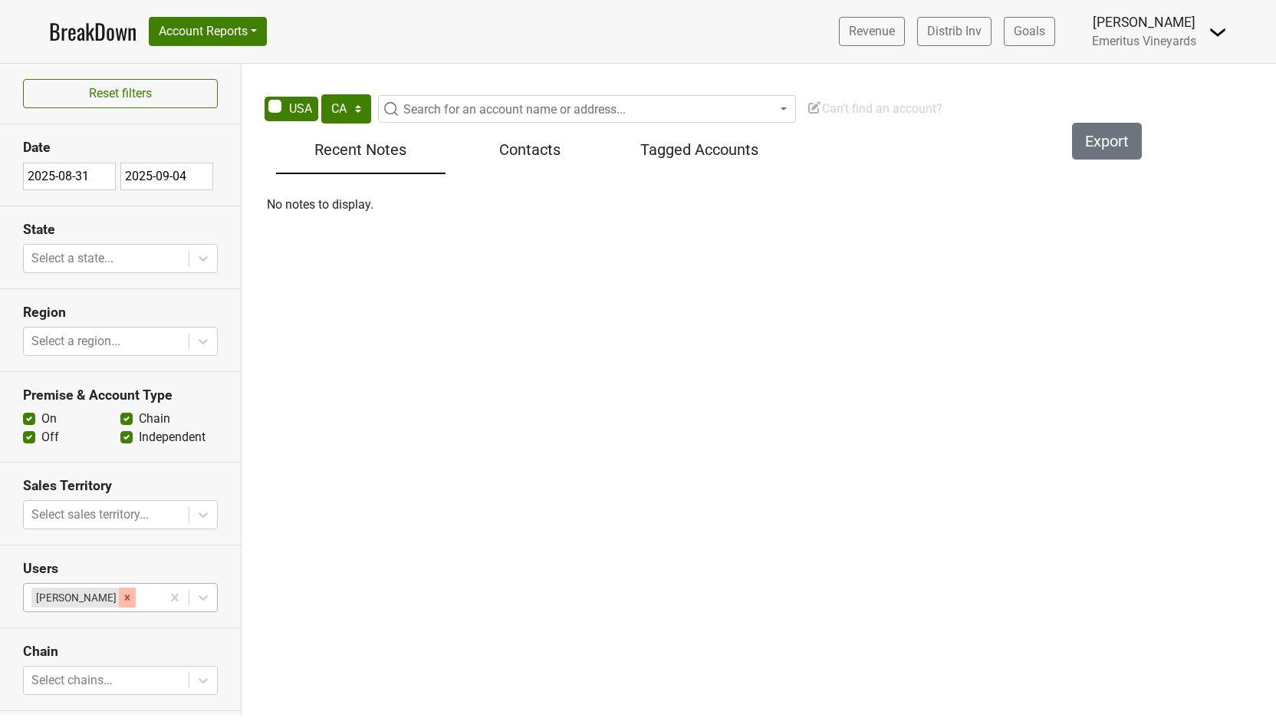
click at [122, 598] on icon "Remove Sofia Piccolo" at bounding box center [127, 597] width 11 height 11
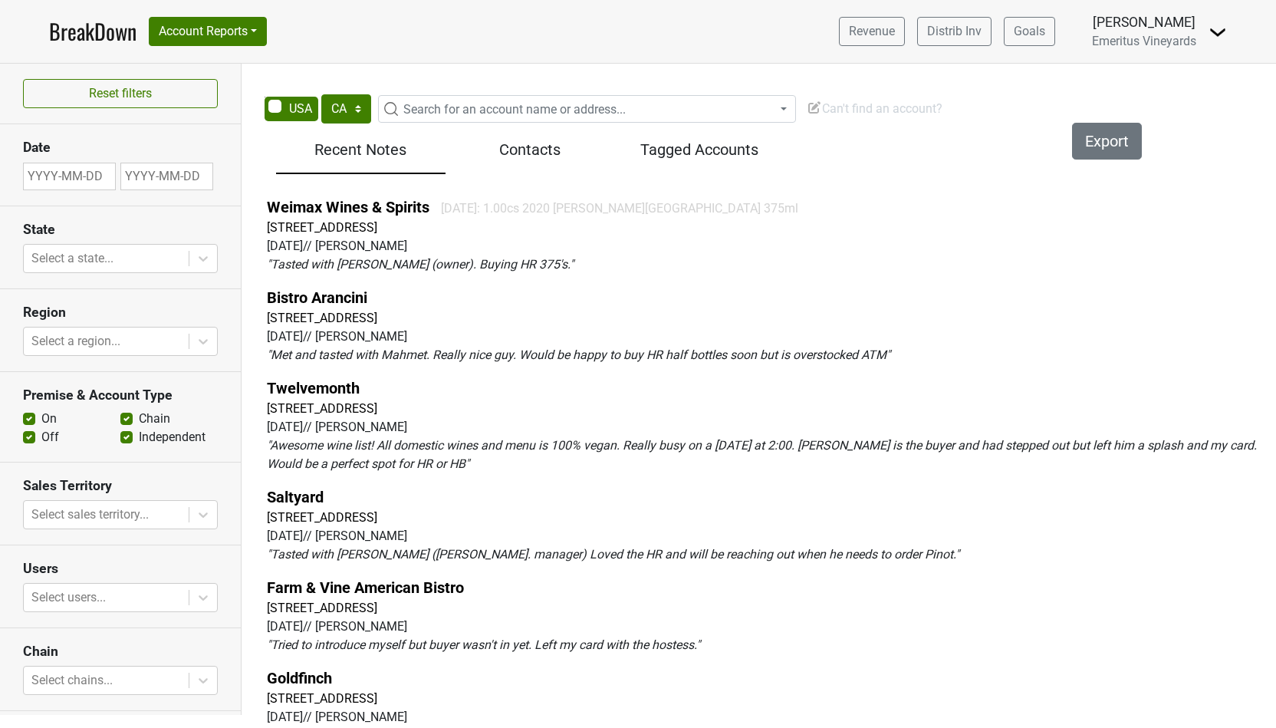
select select "CA"
click at [114, 608] on body "BreakDown Account Reports SuperRanker Map Award Progress Chain Compliance CRM N…" at bounding box center [638, 364] width 1276 height 728
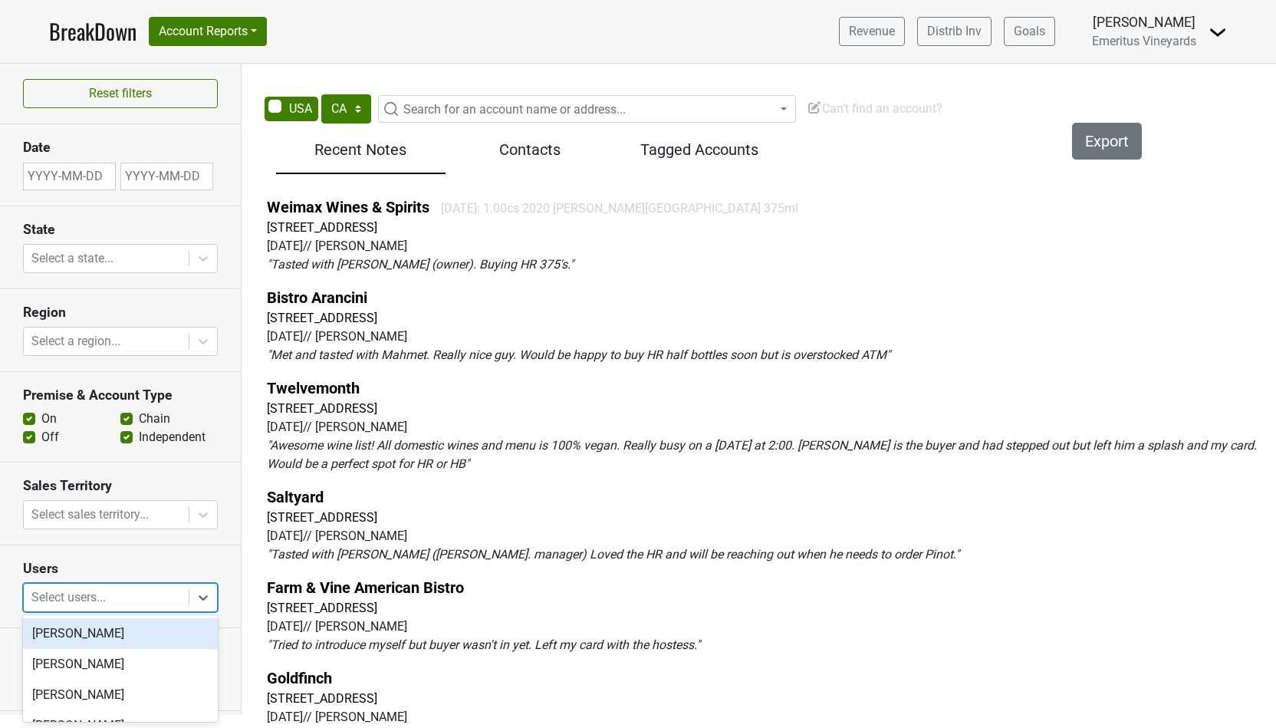
scroll to position [10, 0]
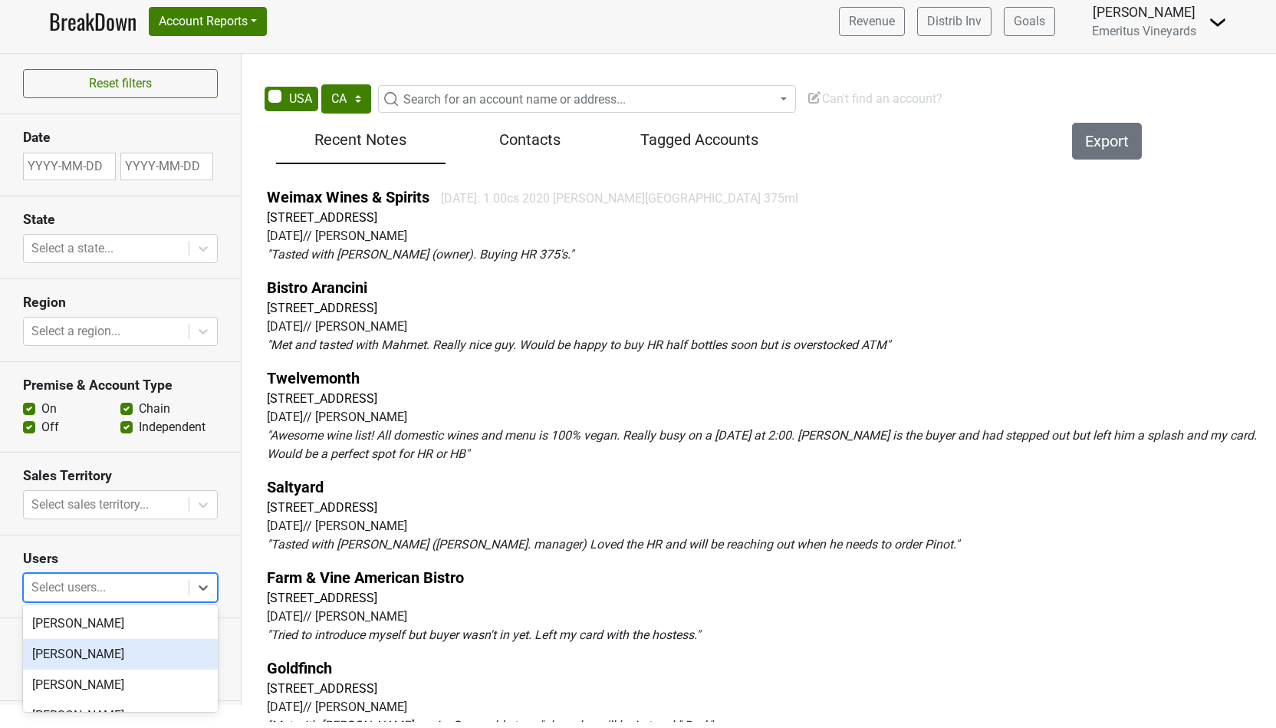
click at [76, 654] on div "[PERSON_NAME]" at bounding box center [120, 654] width 195 height 31
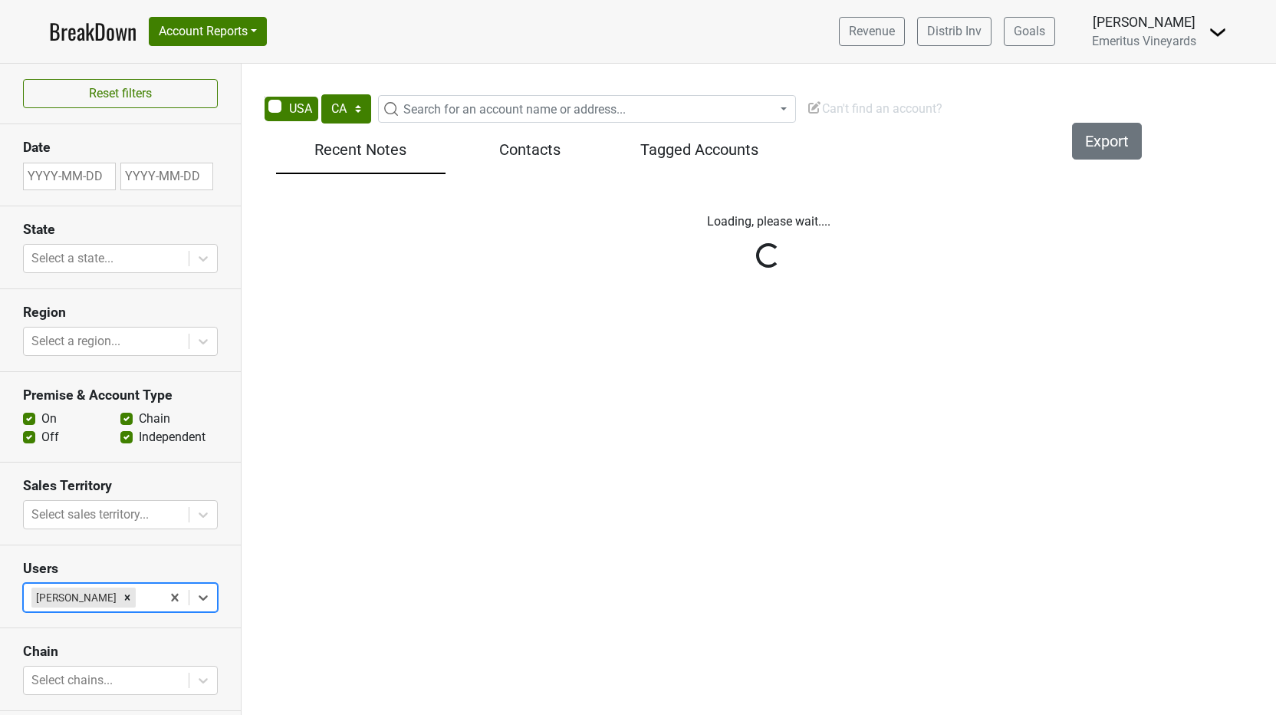
scroll to position [0, 0]
